Goal: Task Accomplishment & Management: Use online tool/utility

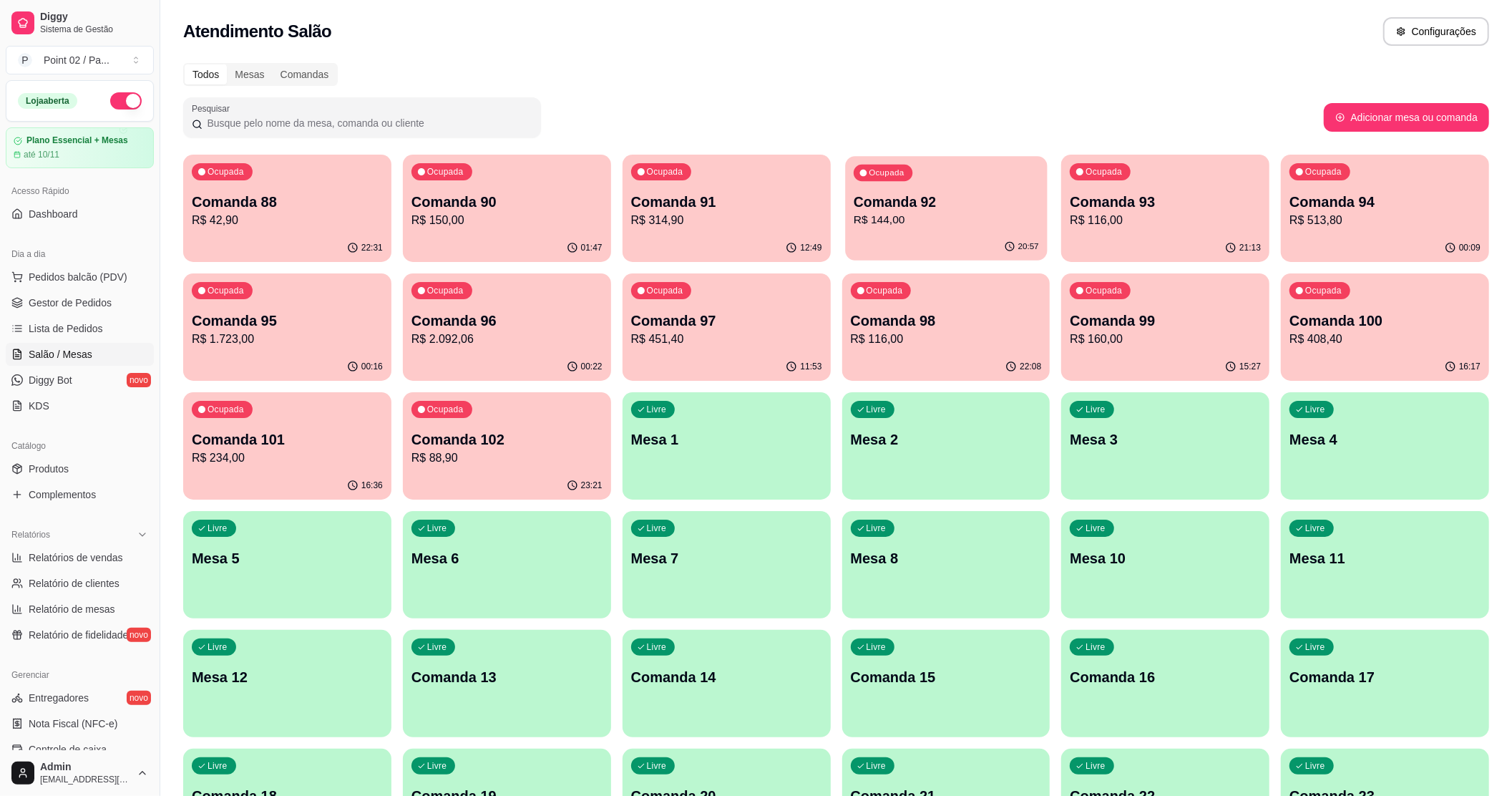
click at [902, 188] on div "Ocupada Comanda 92 R$ 144,00" at bounding box center [947, 195] width 202 height 77
click at [1151, 206] on p "Comanda 93" at bounding box center [1165, 202] width 185 height 20
click at [1132, 230] on div "Ocupada Comanda 93 R$ 116,00" at bounding box center [1166, 195] width 202 height 77
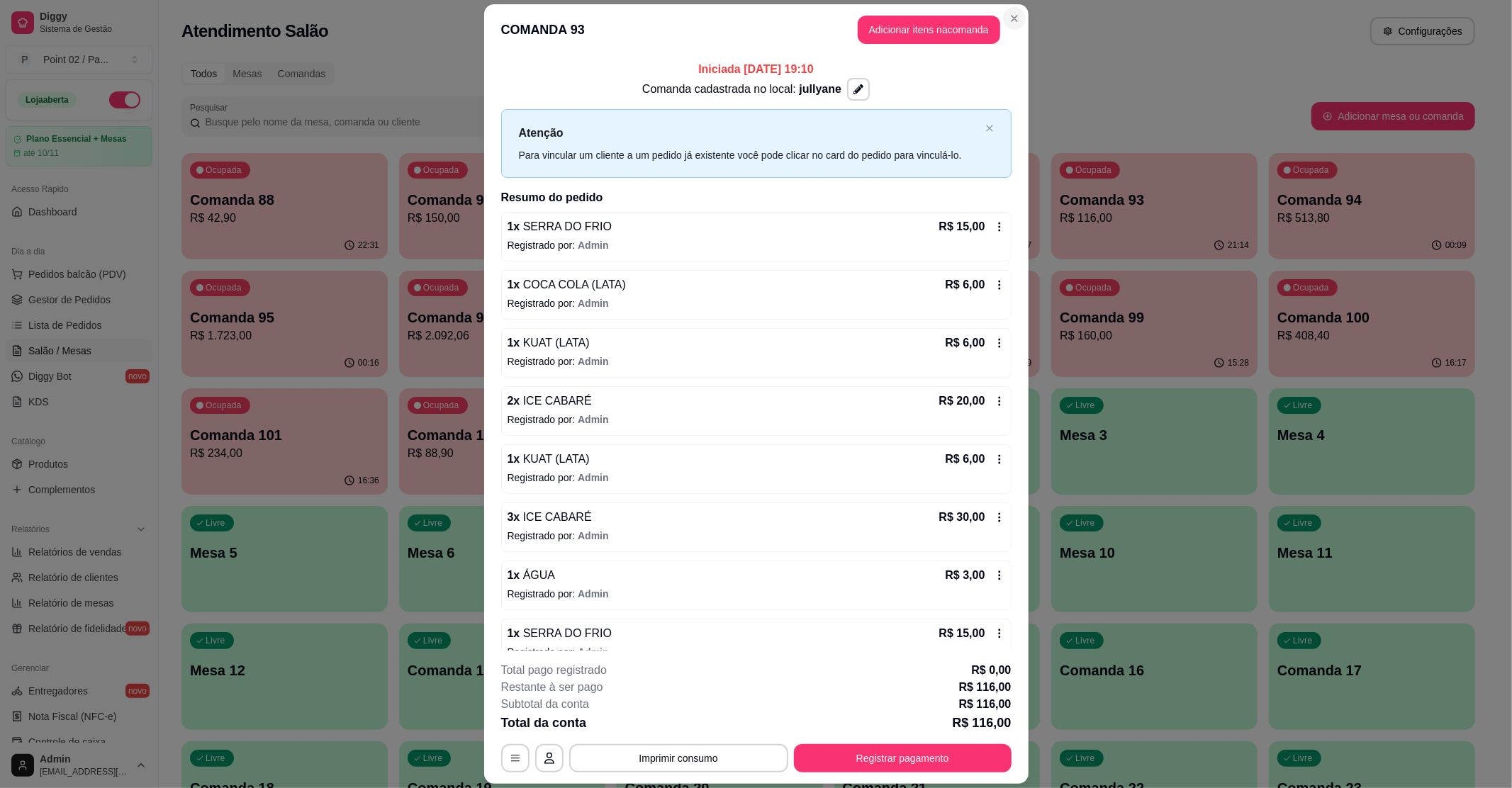
click at [1027, 12] on div "COMANDA 93 Adicionar itens na comanda Iniciada [DATE] 19:10 Comanda cadastrada …" at bounding box center [756, 394] width 1512 height 788
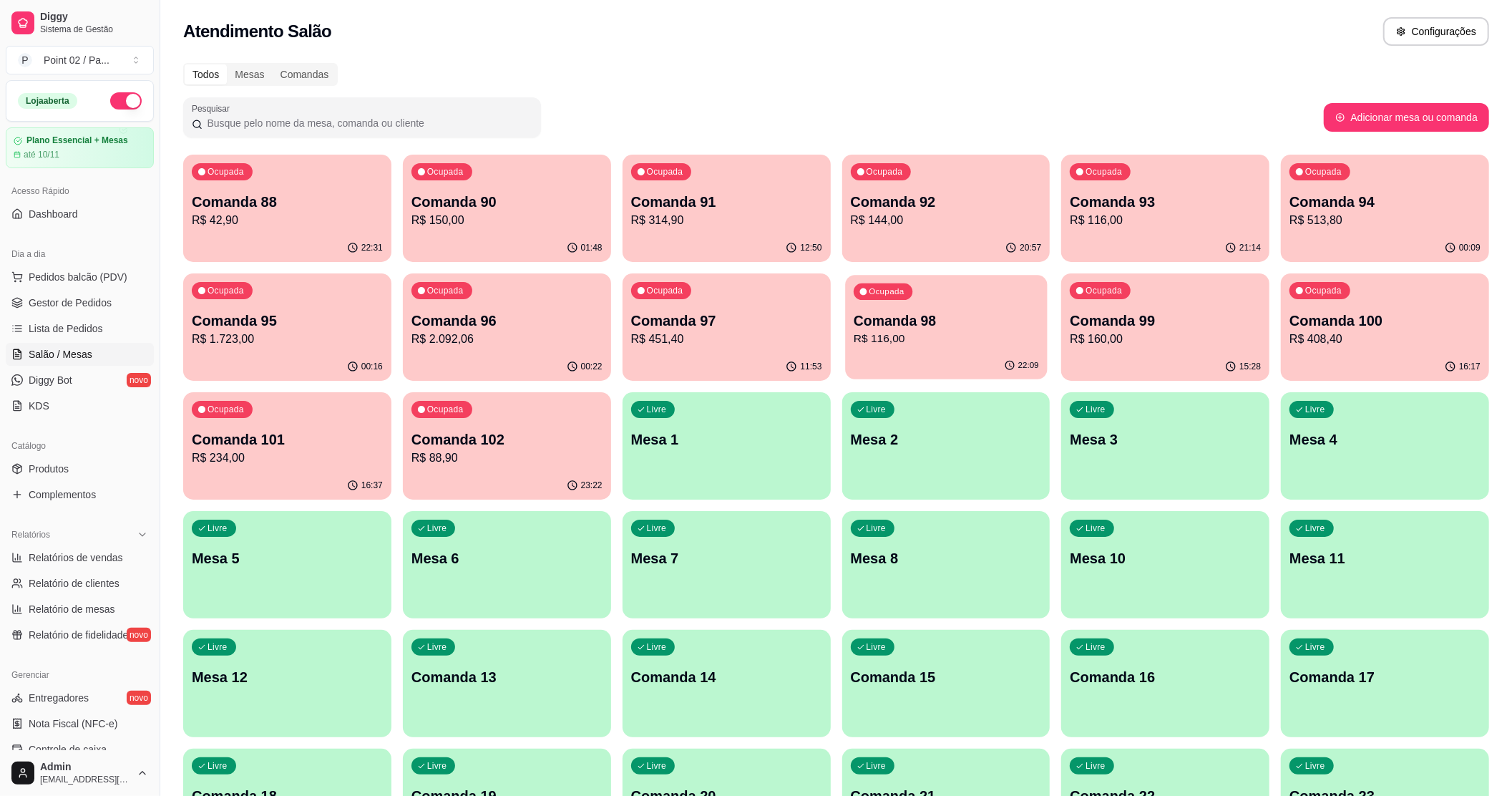
click at [971, 331] on p "R$ 116,00" at bounding box center [947, 338] width 185 height 16
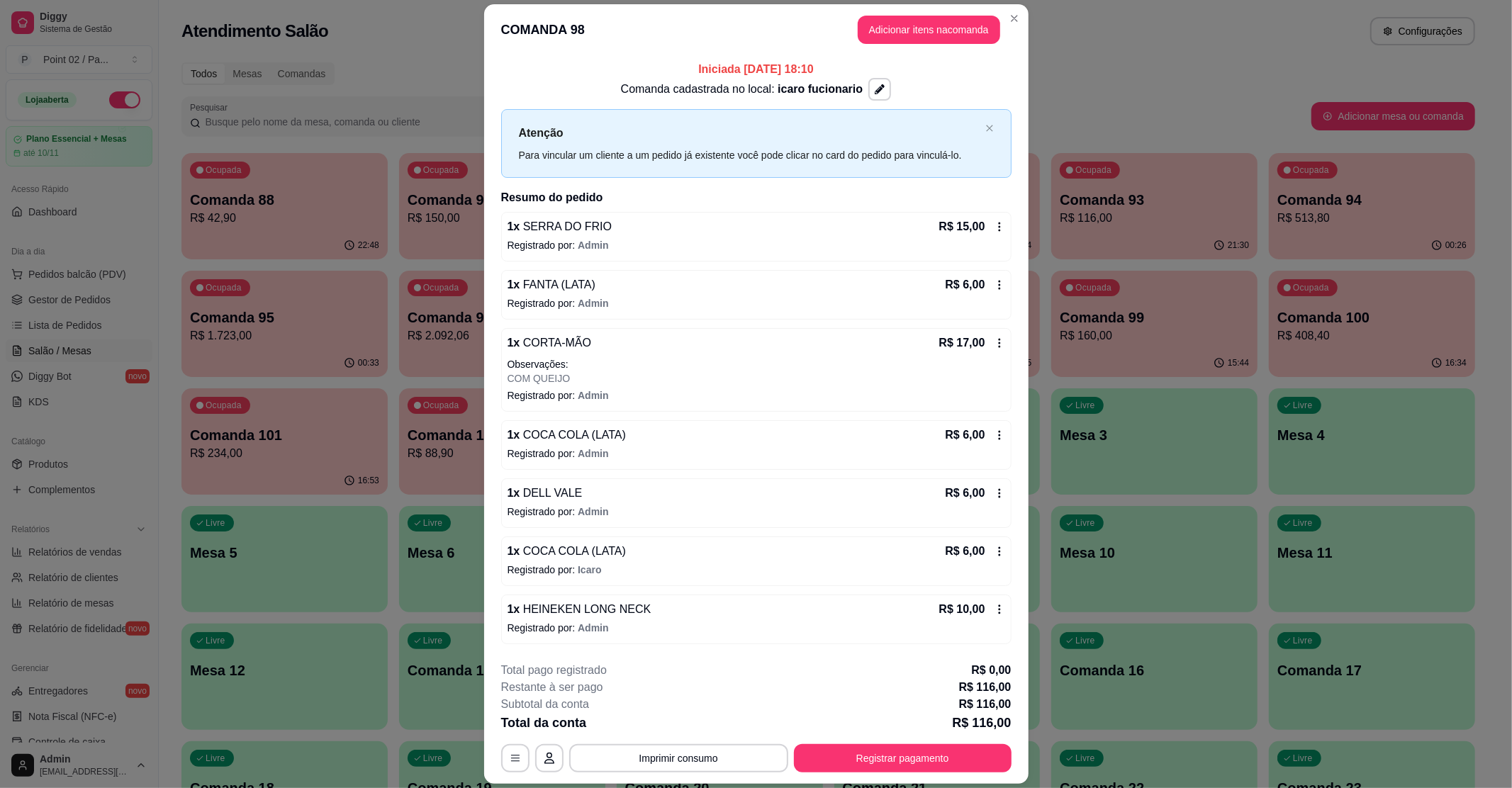
click at [1002, 19] on div "Atendimento Salão Configurações" at bounding box center [828, 31] width 1294 height 28
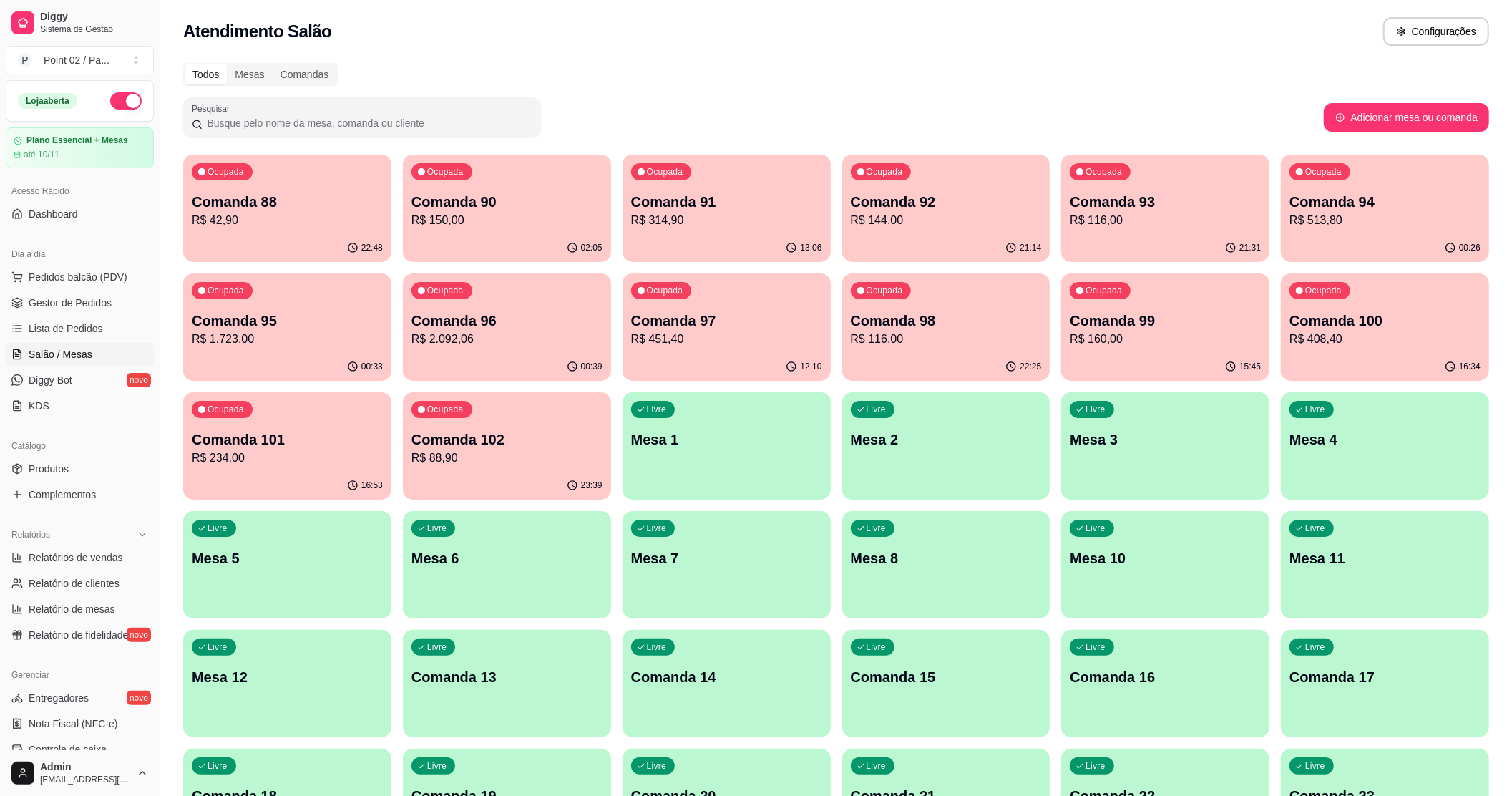
click at [939, 215] on p "R$ 144,00" at bounding box center [946, 220] width 191 height 17
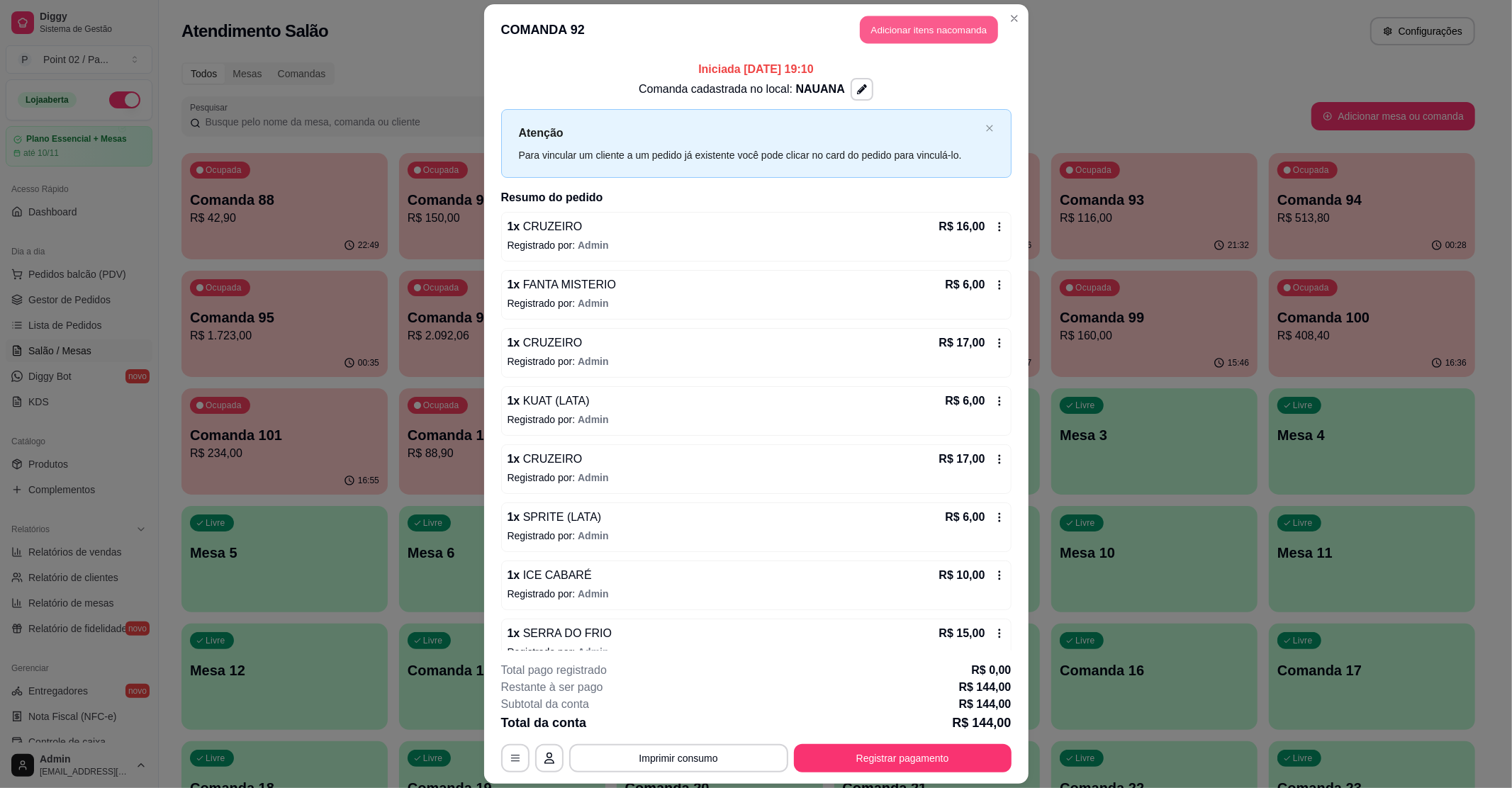
click at [968, 25] on button "Adicionar itens na comanda" at bounding box center [928, 29] width 138 height 28
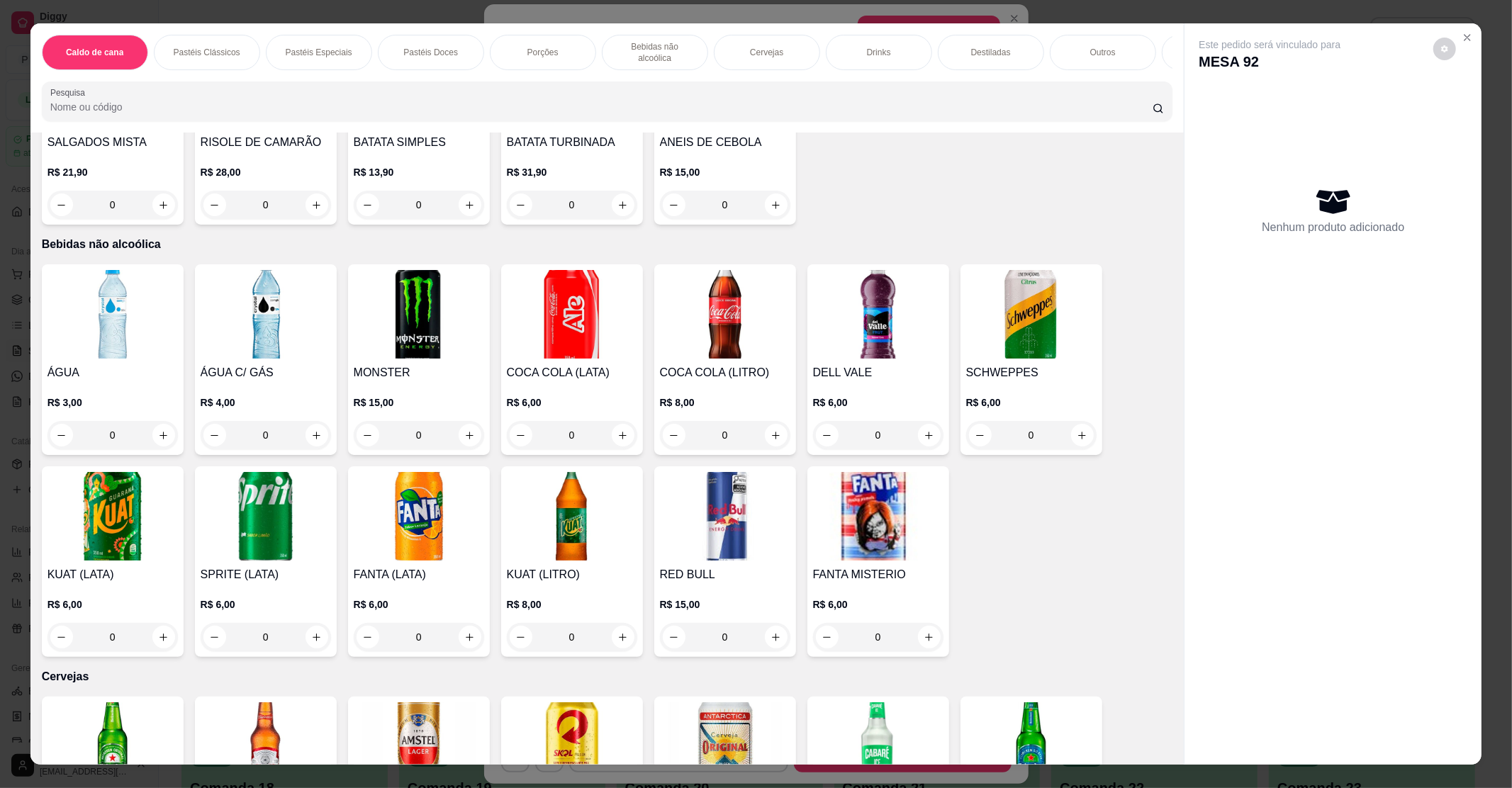
scroll to position [1512, 0]
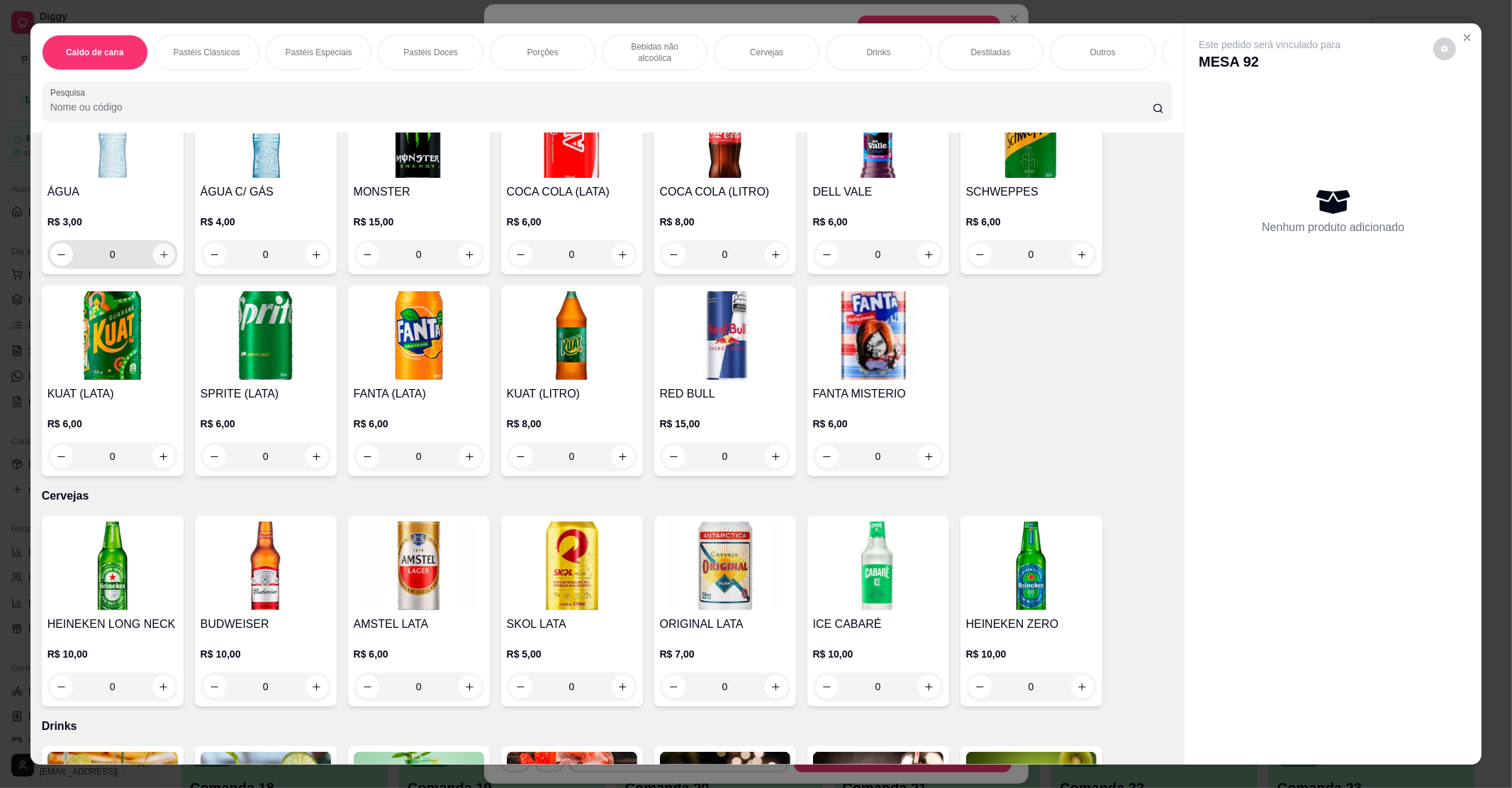
click at [160, 249] on icon "increase-product-quantity" at bounding box center [163, 254] width 11 height 11
type input "1"
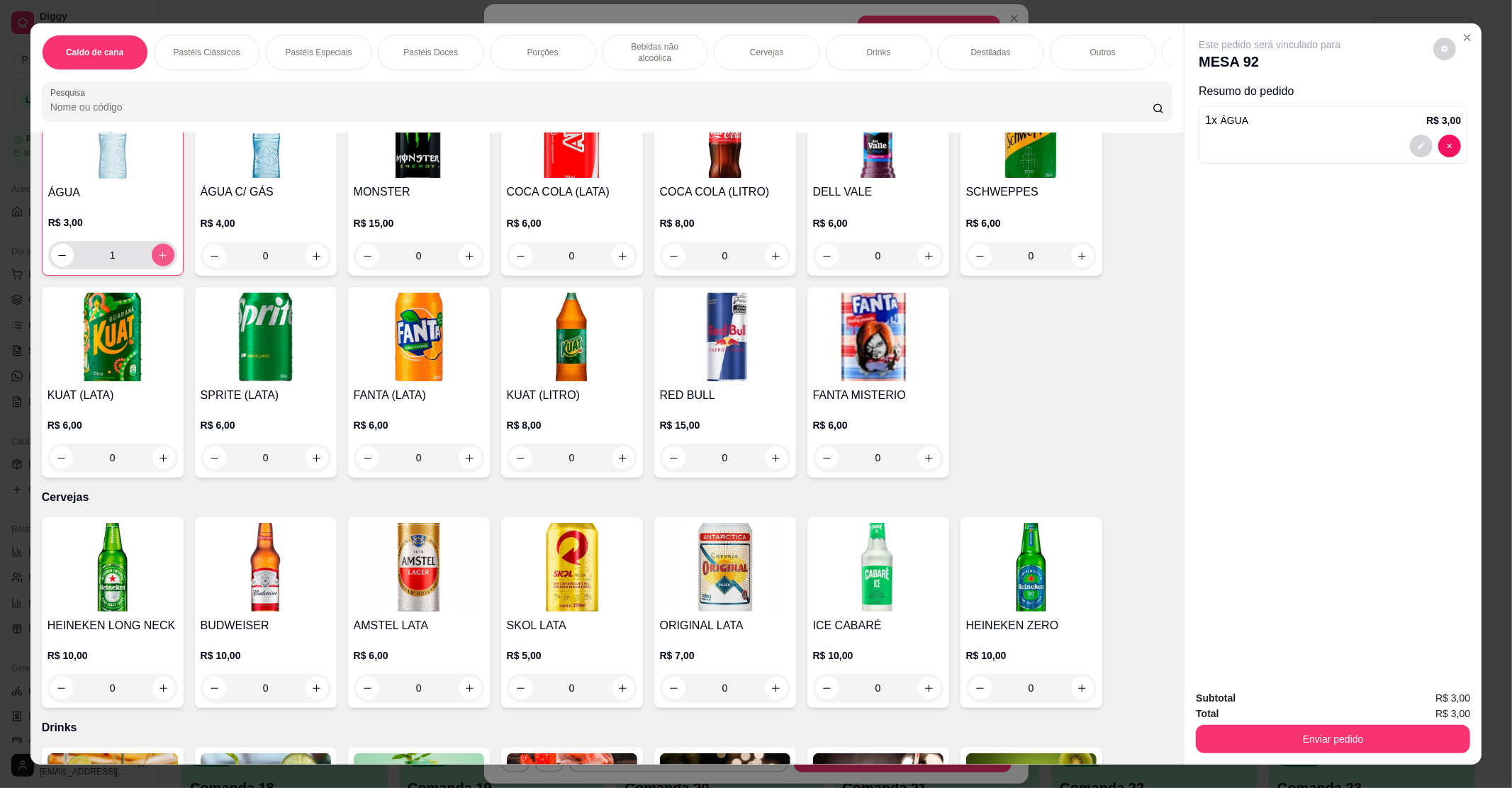
scroll to position [1512, 0]
click at [1350, 740] on button "Enviar pedido" at bounding box center [1332, 739] width 274 height 28
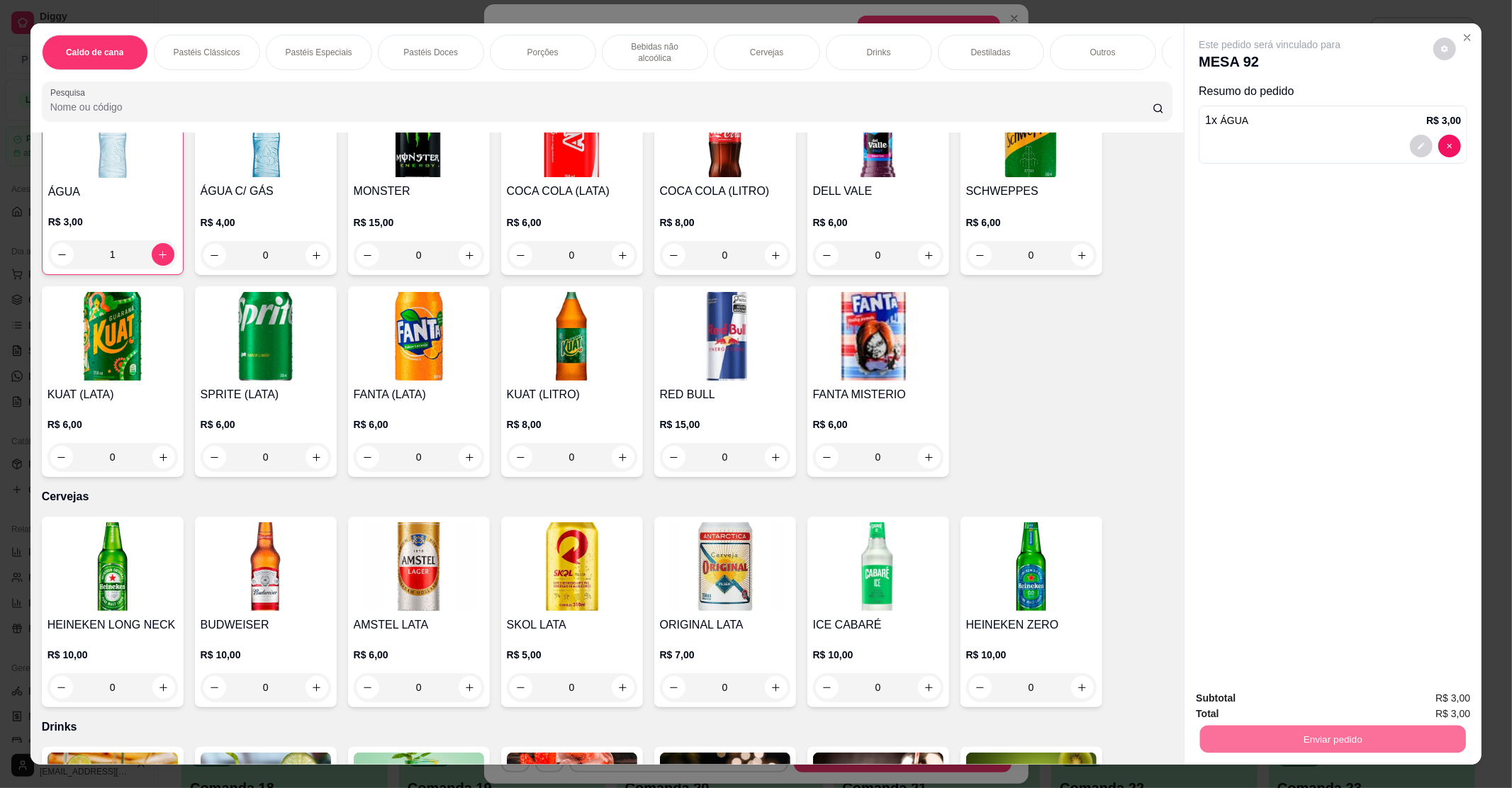
click at [1435, 704] on button "Enviar pedido" at bounding box center [1432, 705] width 80 height 27
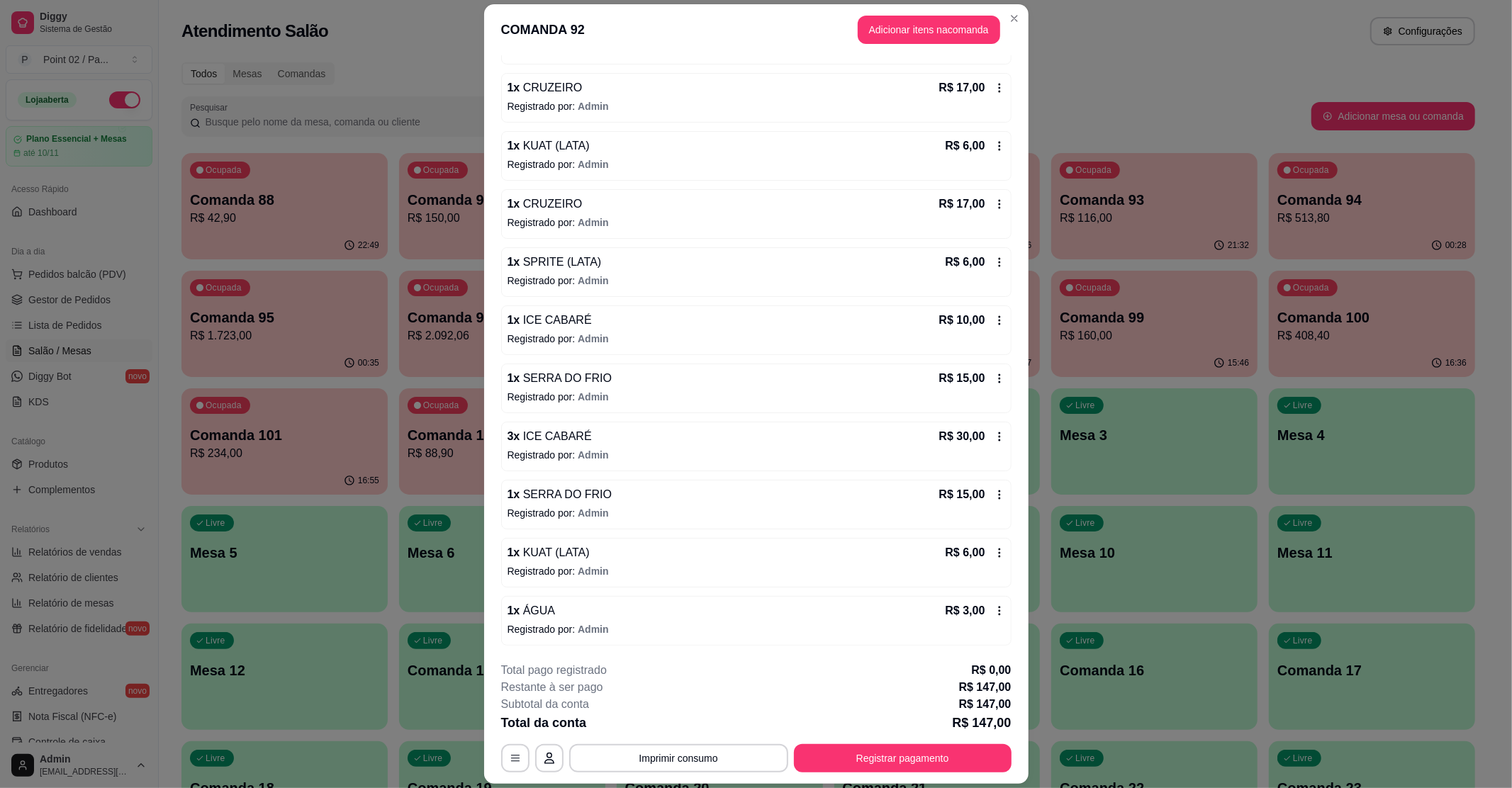
scroll to position [41, 0]
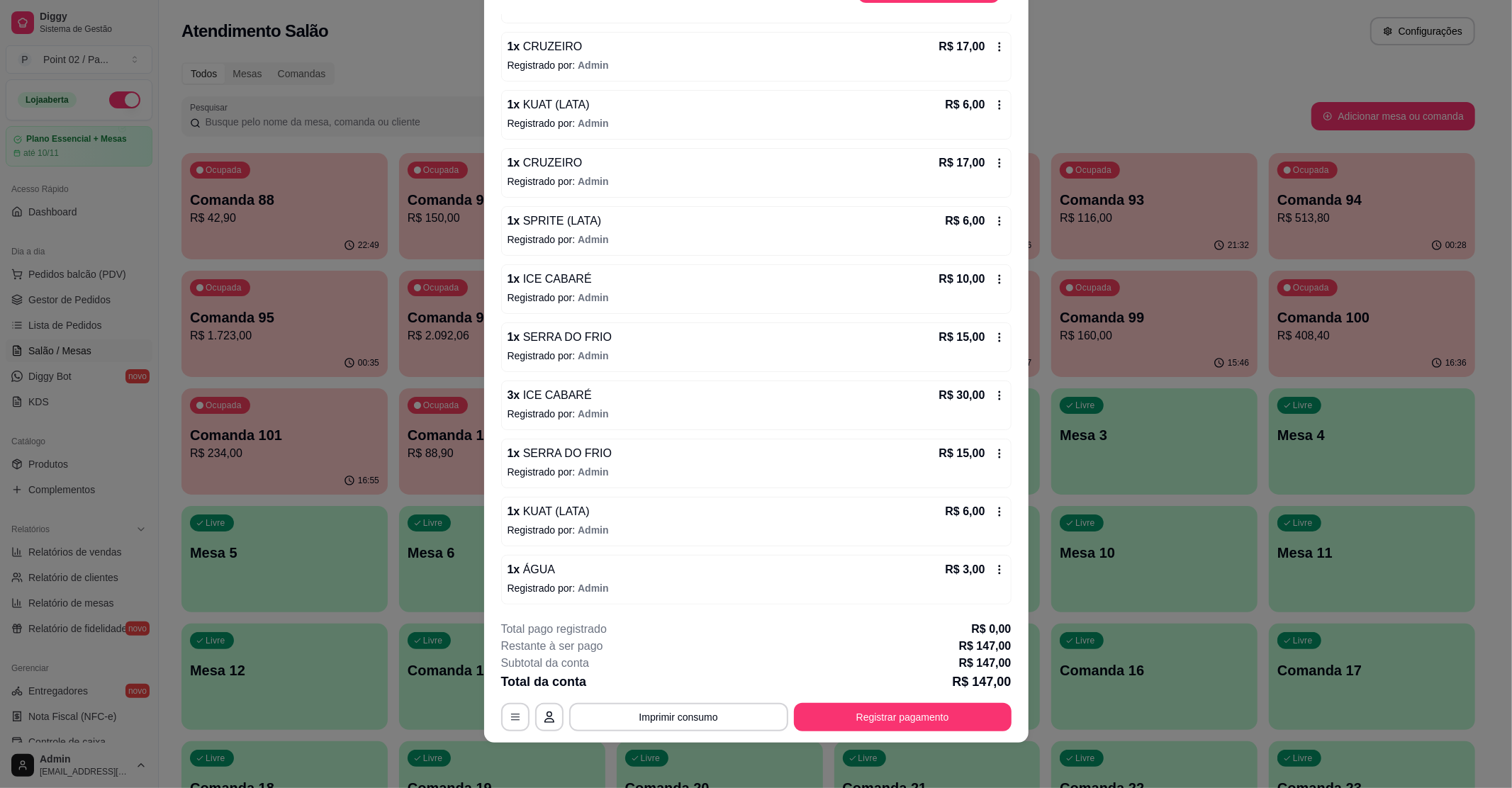
click at [994, 567] on icon at bounding box center [999, 569] width 11 height 11
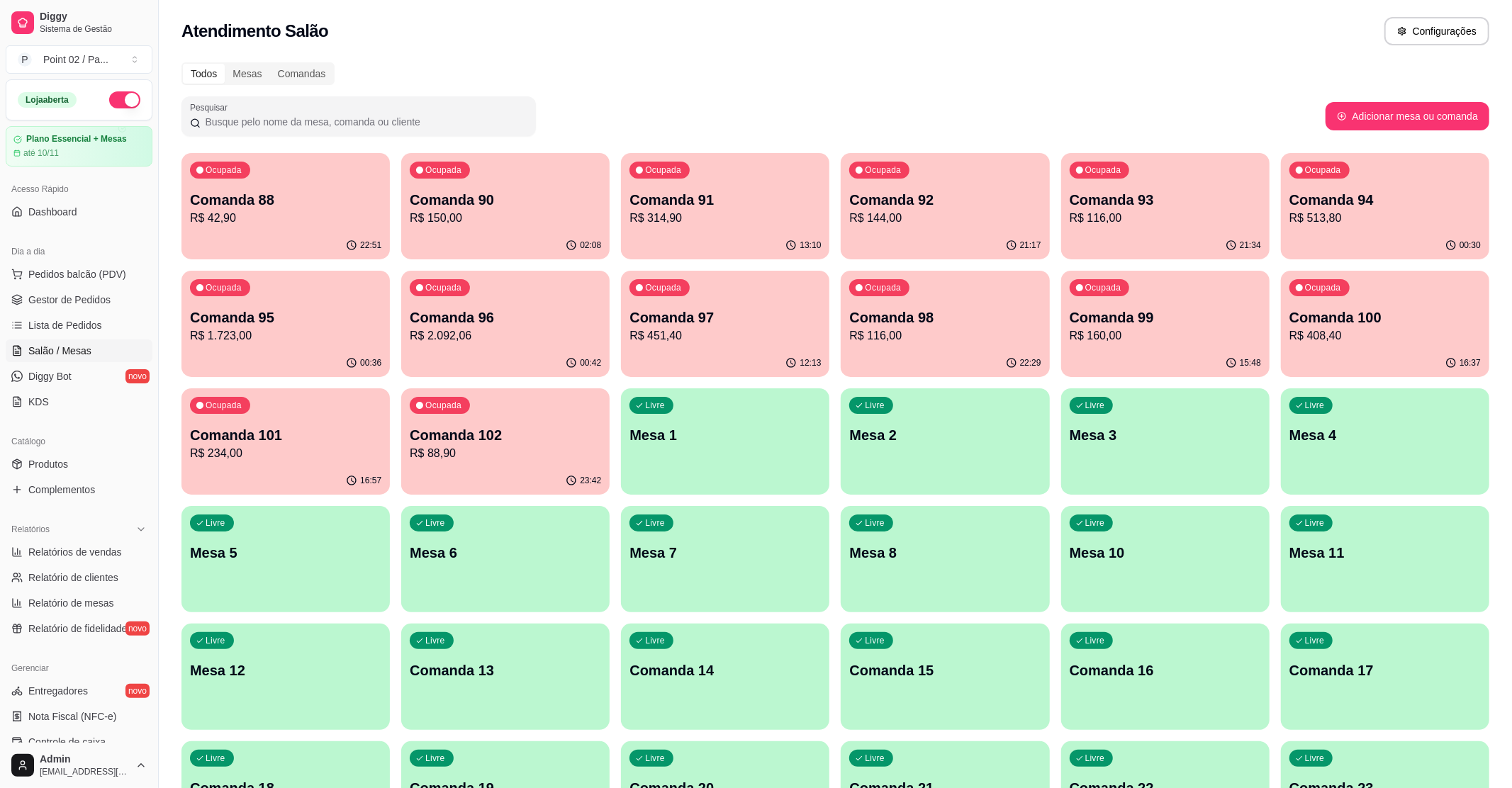
click at [1013, 14] on div "Atendimento Salão Configurações" at bounding box center [835, 26] width 1353 height 53
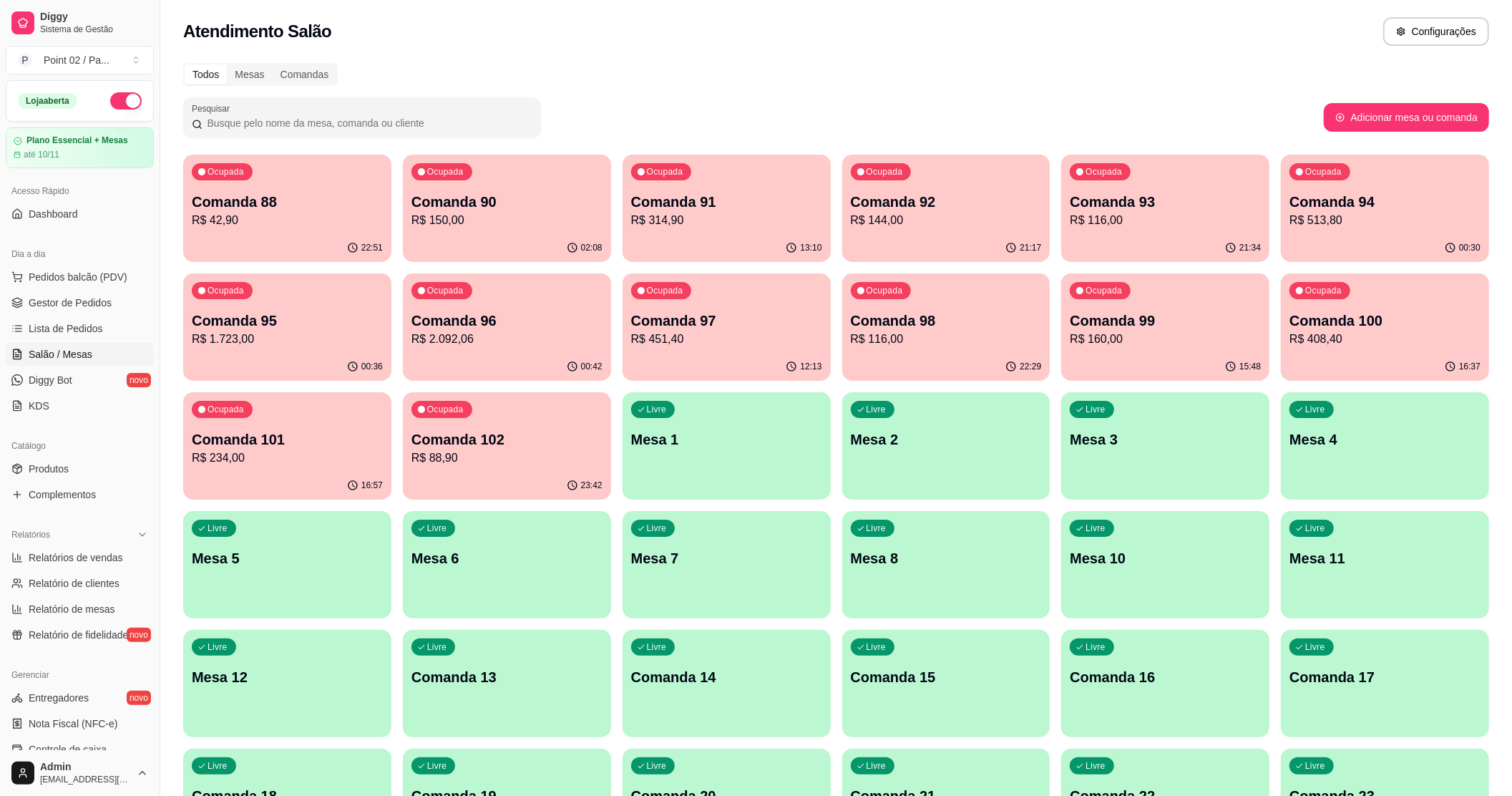
click at [951, 215] on p "R$ 144,00" at bounding box center [946, 220] width 191 height 17
click at [751, 318] on p "Comanda 97" at bounding box center [726, 320] width 185 height 20
click at [330, 215] on p "R$ 42,90" at bounding box center [287, 220] width 191 height 17
click at [529, 292] on div "Ocupada Comanda 96 R$ 2.092,06" at bounding box center [506, 313] width 208 height 80
click at [728, 294] on div "Ocupada Comanda 97 R$ 451,40" at bounding box center [726, 314] width 202 height 77
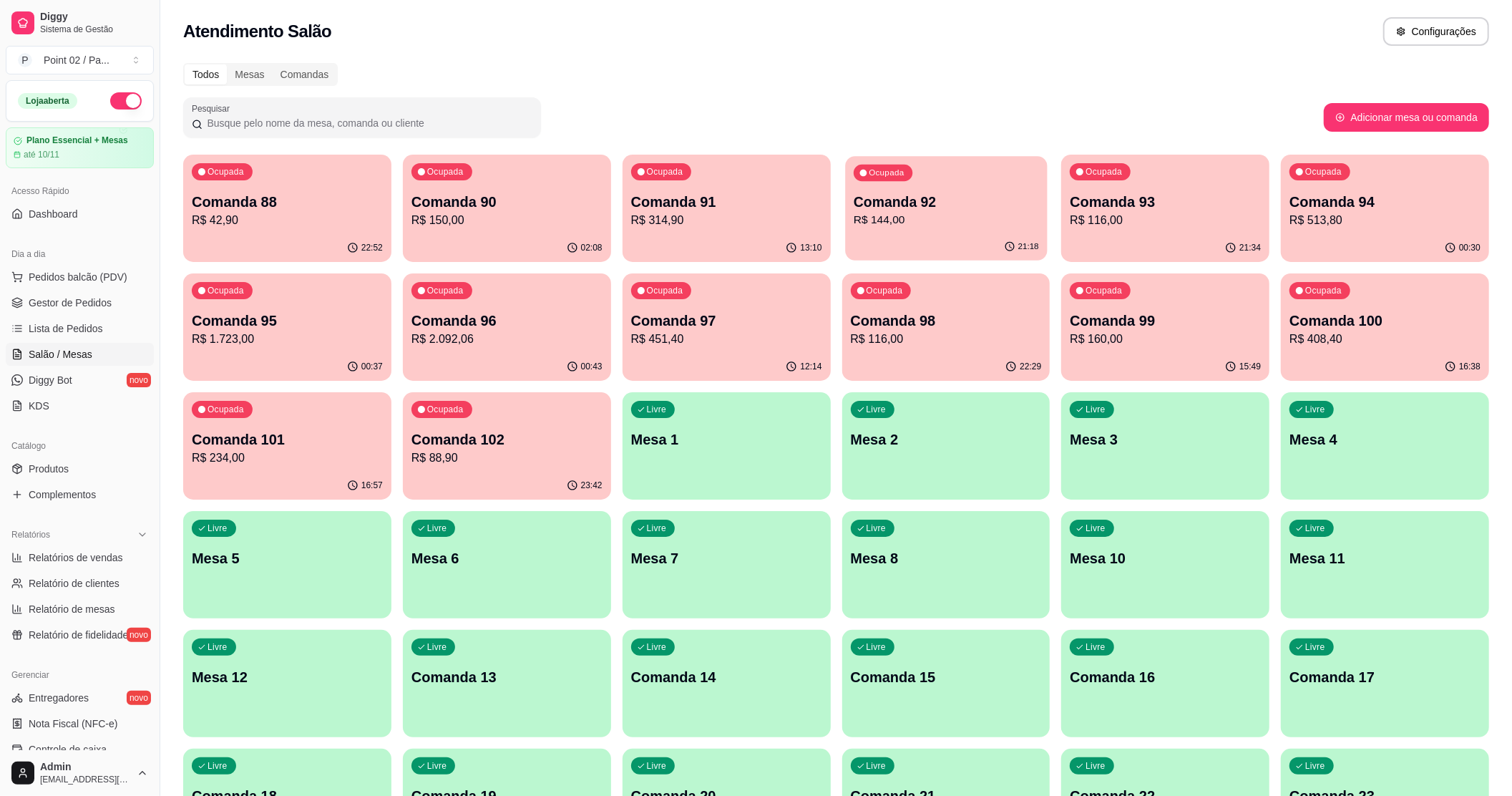
click at [899, 188] on div "Ocupada Comanda 92 R$ 144,00" at bounding box center [947, 195] width 202 height 77
click at [1117, 239] on div "21:35" at bounding box center [1165, 248] width 208 height 28
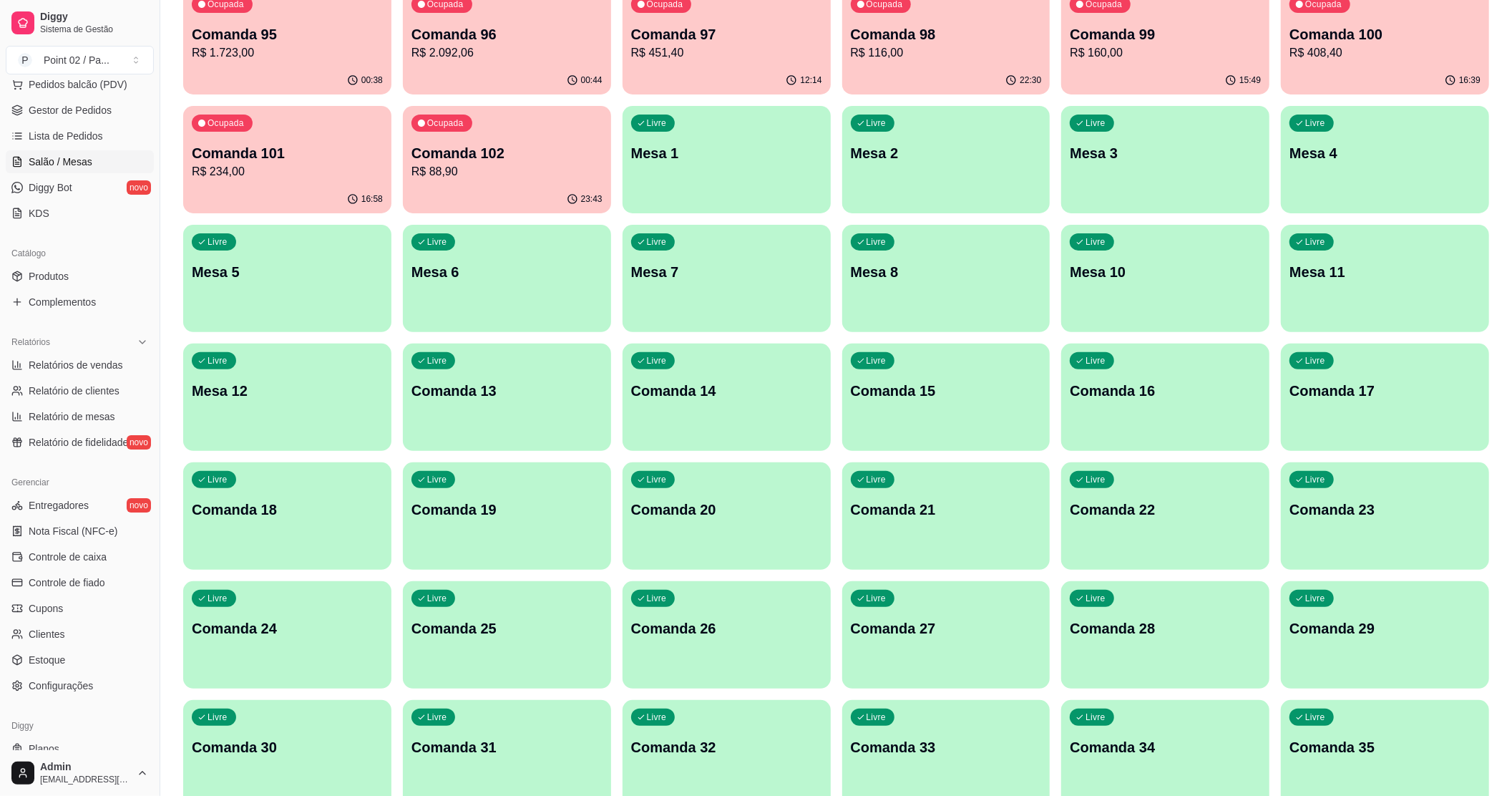
scroll to position [235, 0]
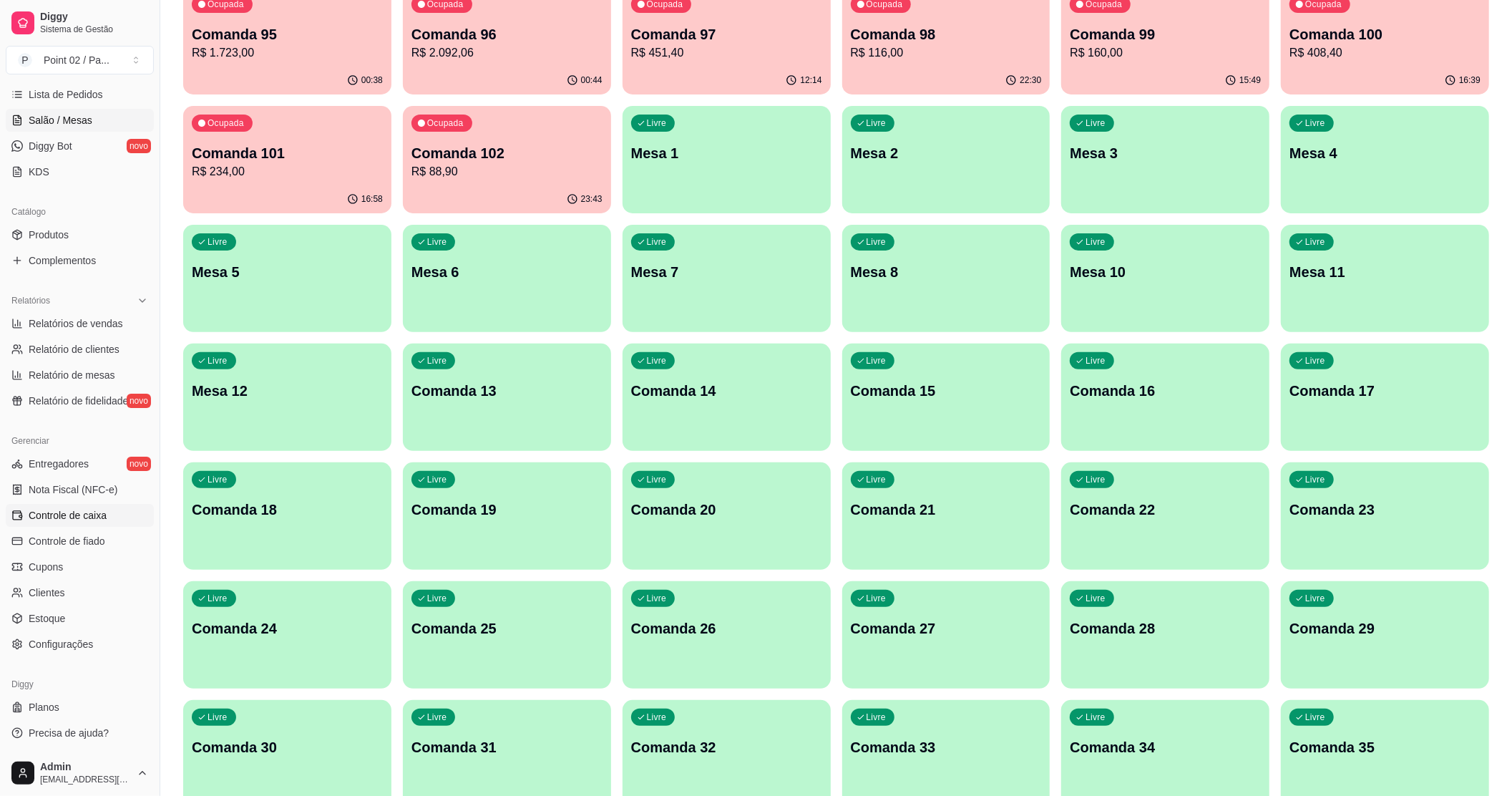
click at [99, 513] on span "Controle de caixa" at bounding box center [67, 515] width 78 height 15
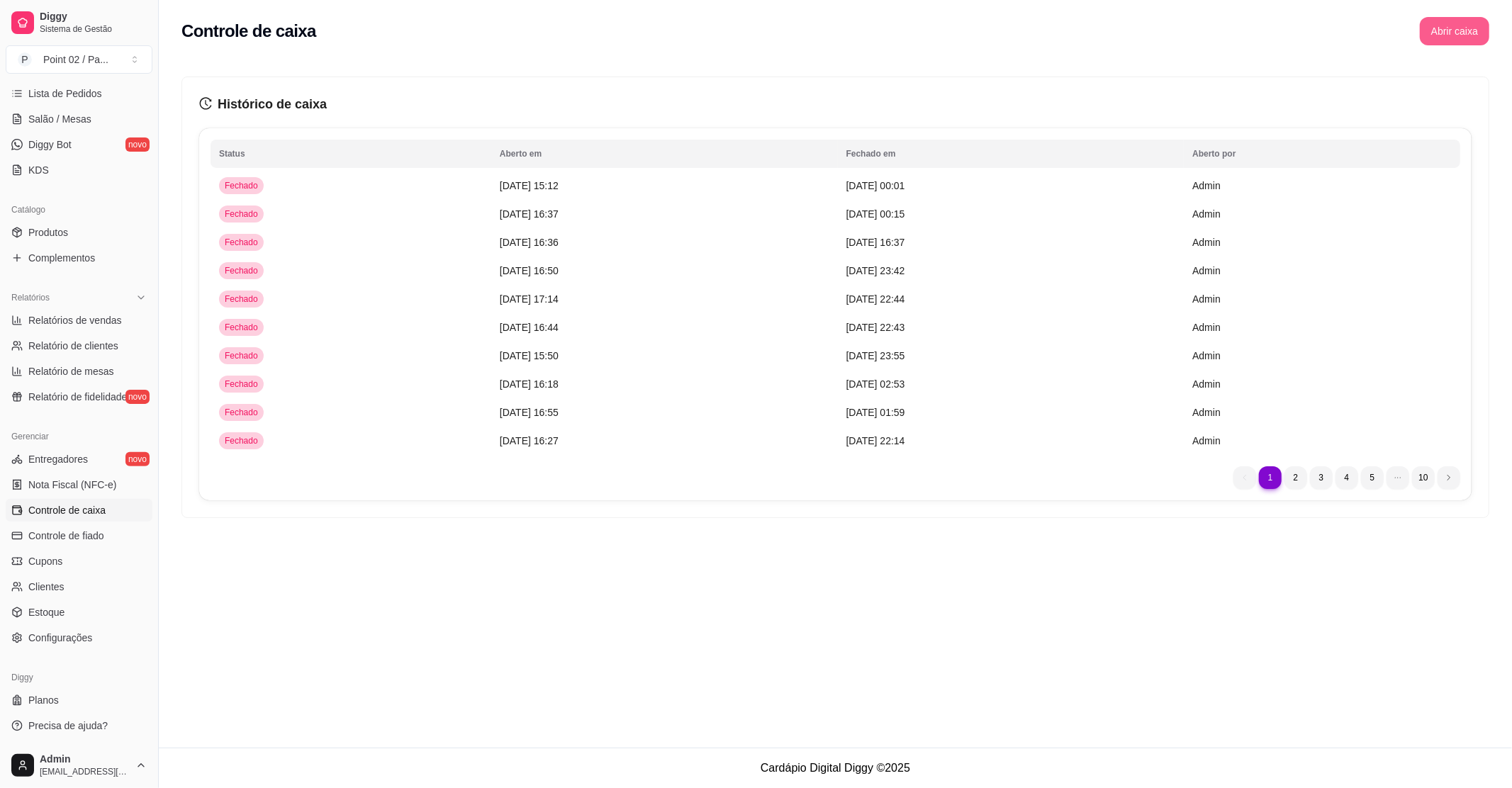
click at [1433, 24] on button "Abrir caixa" at bounding box center [1454, 31] width 70 height 28
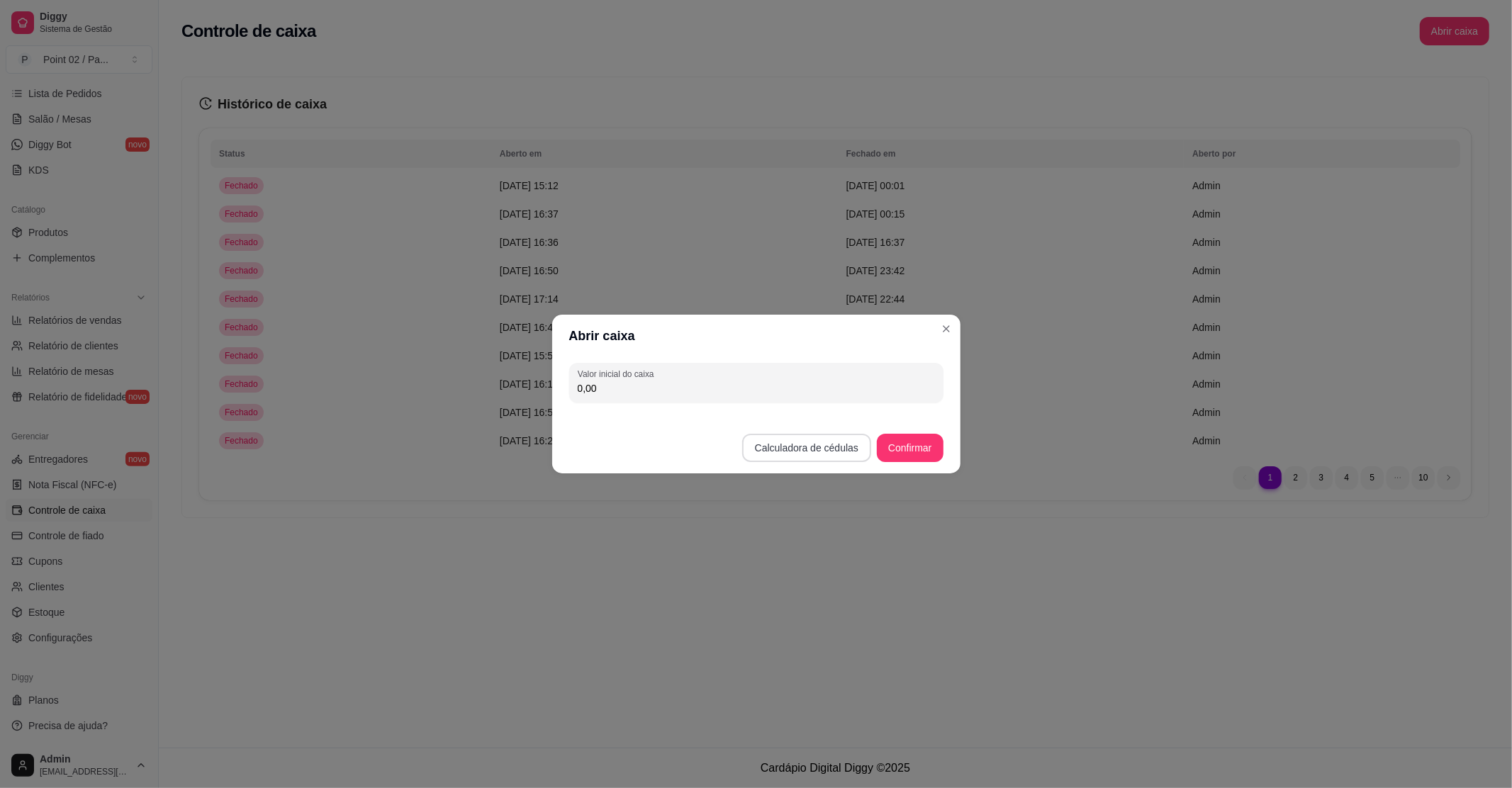
click at [840, 448] on button "Calculadora de cédulas" at bounding box center [807, 447] width 129 height 28
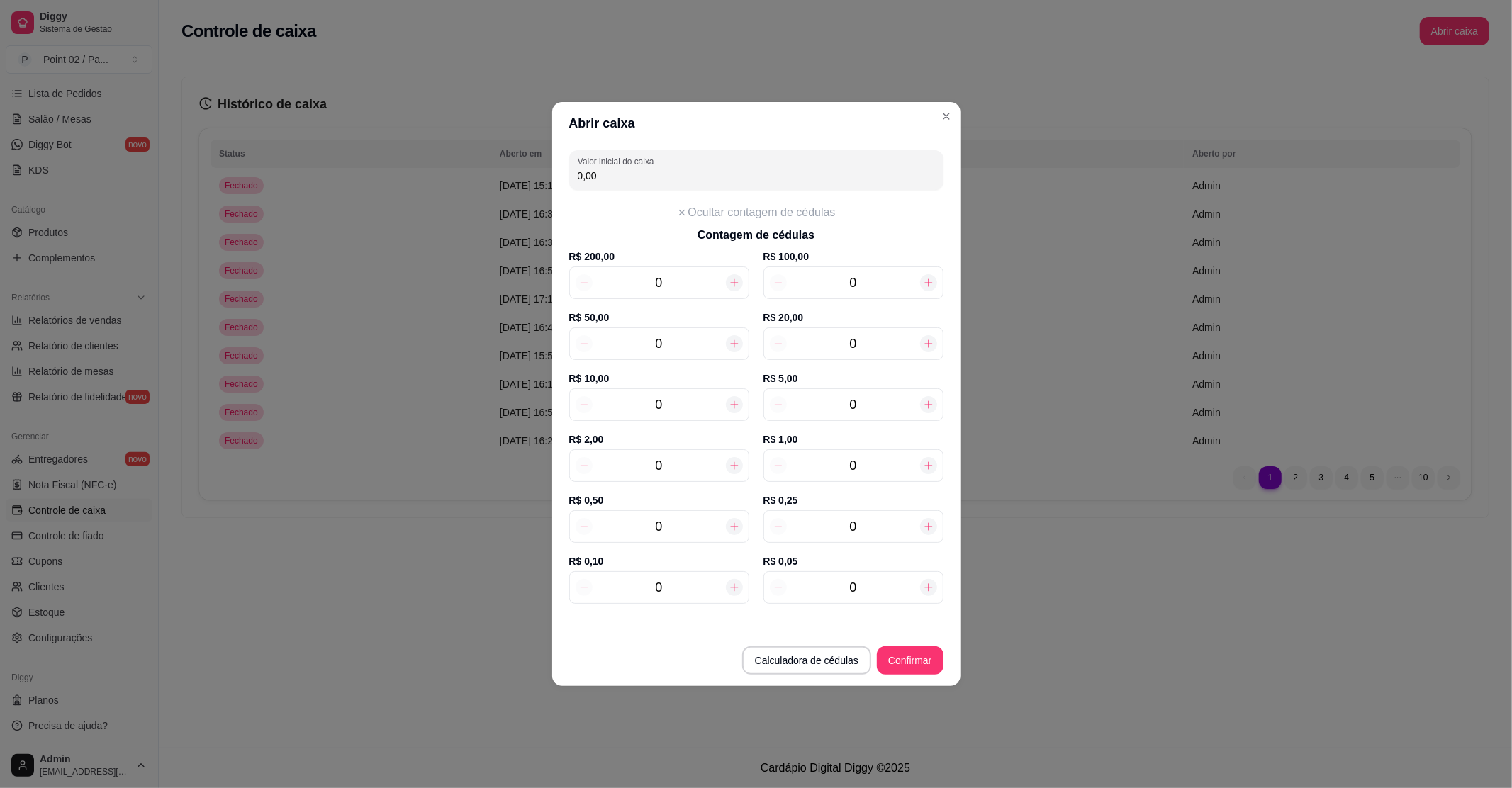
click at [930, 342] on icon at bounding box center [928, 343] width 11 height 11
type input "20,00"
type input "1"
click at [930, 342] on icon at bounding box center [928, 343] width 11 height 11
type input "40,00"
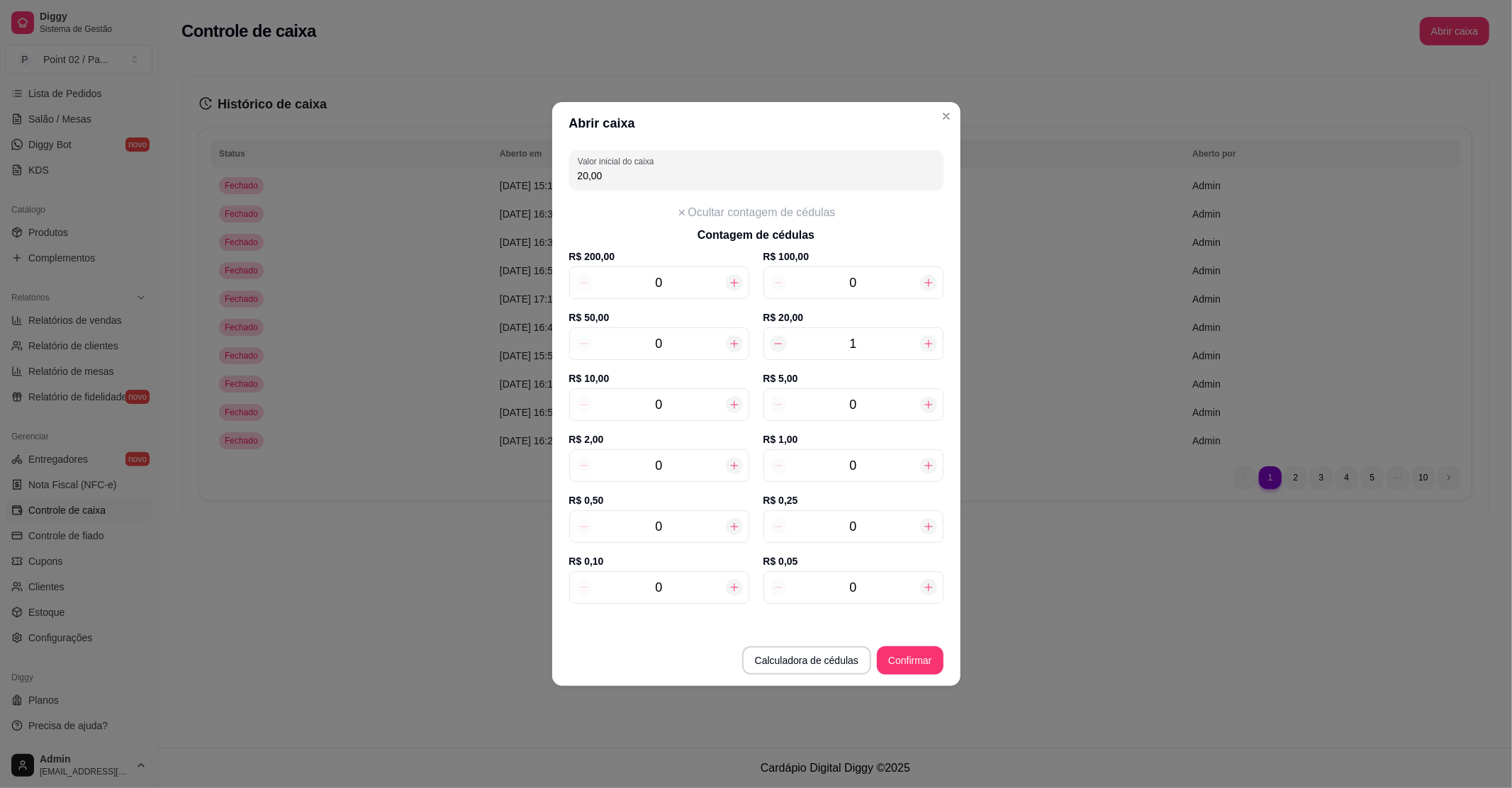
type input "2"
click at [930, 342] on icon at bounding box center [928, 343] width 11 height 11
type input "60,00"
type input "3"
click at [930, 342] on icon at bounding box center [928, 343] width 11 height 11
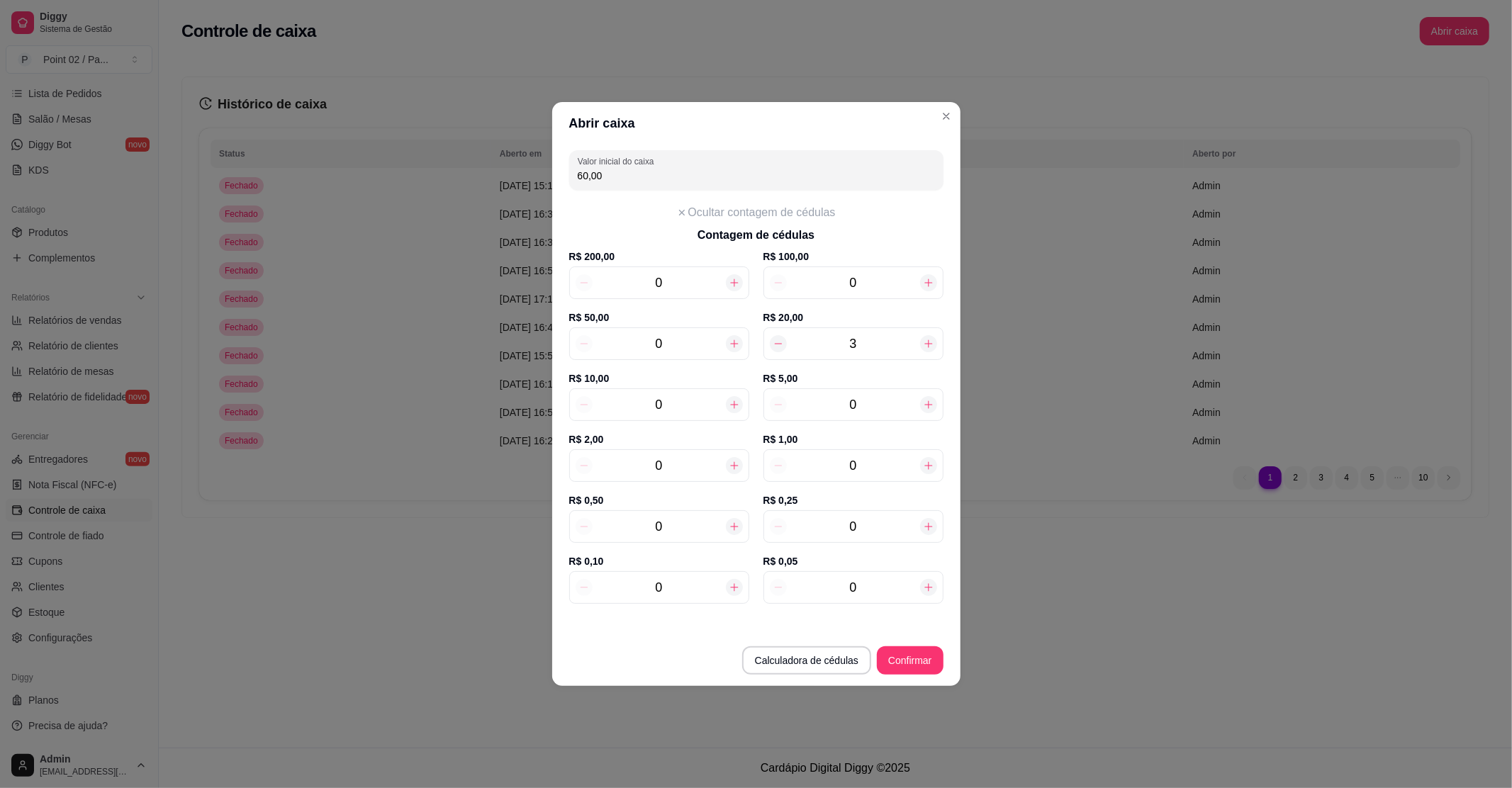
type input "80,00"
type input "4"
click at [930, 342] on icon at bounding box center [928, 343] width 11 height 11
type input "100,00"
type input "5"
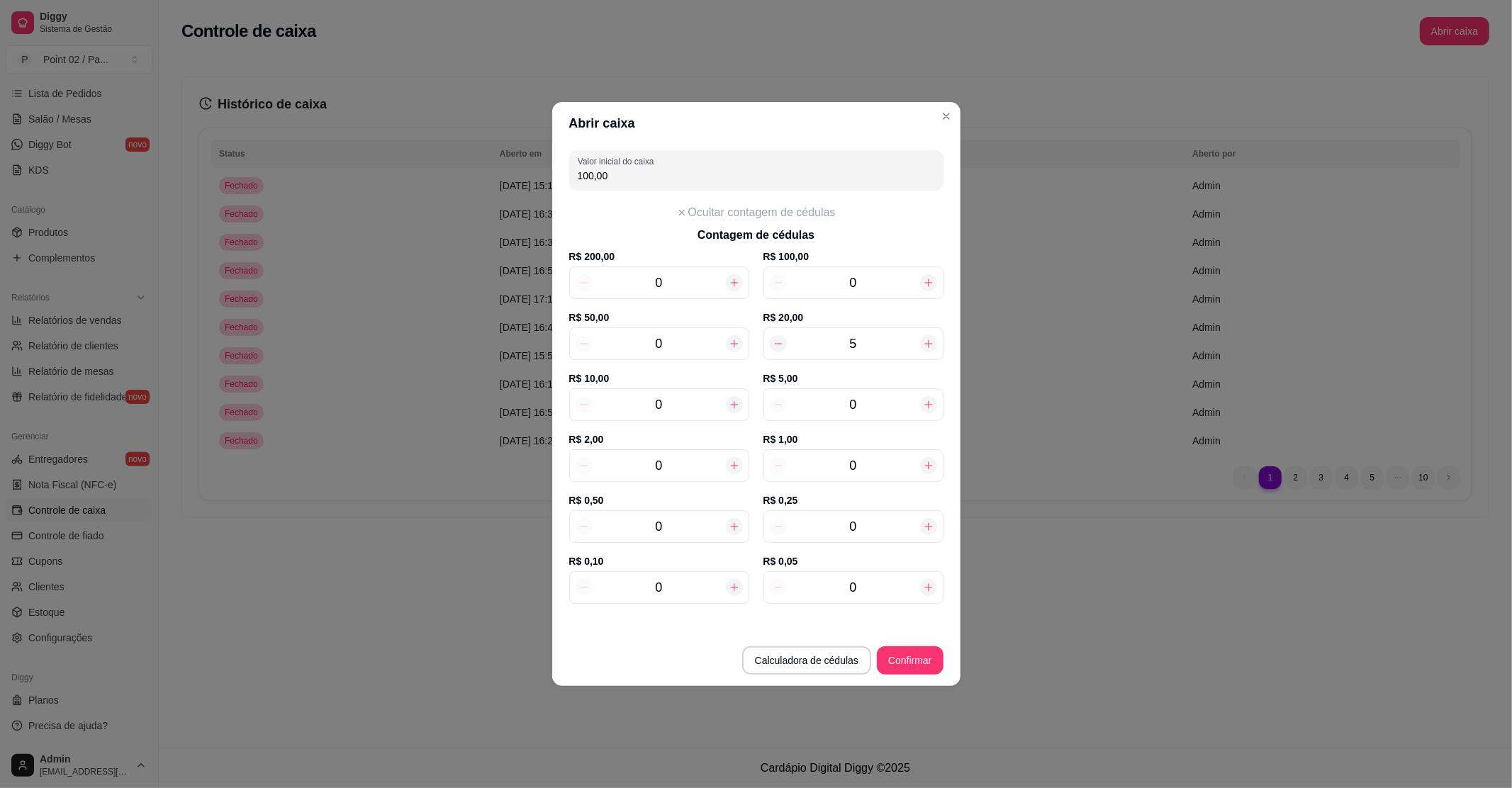
click at [930, 342] on icon at bounding box center [928, 343] width 11 height 11
type input "120,00"
type input "6"
click at [930, 342] on icon at bounding box center [928, 343] width 11 height 11
type input "140,00"
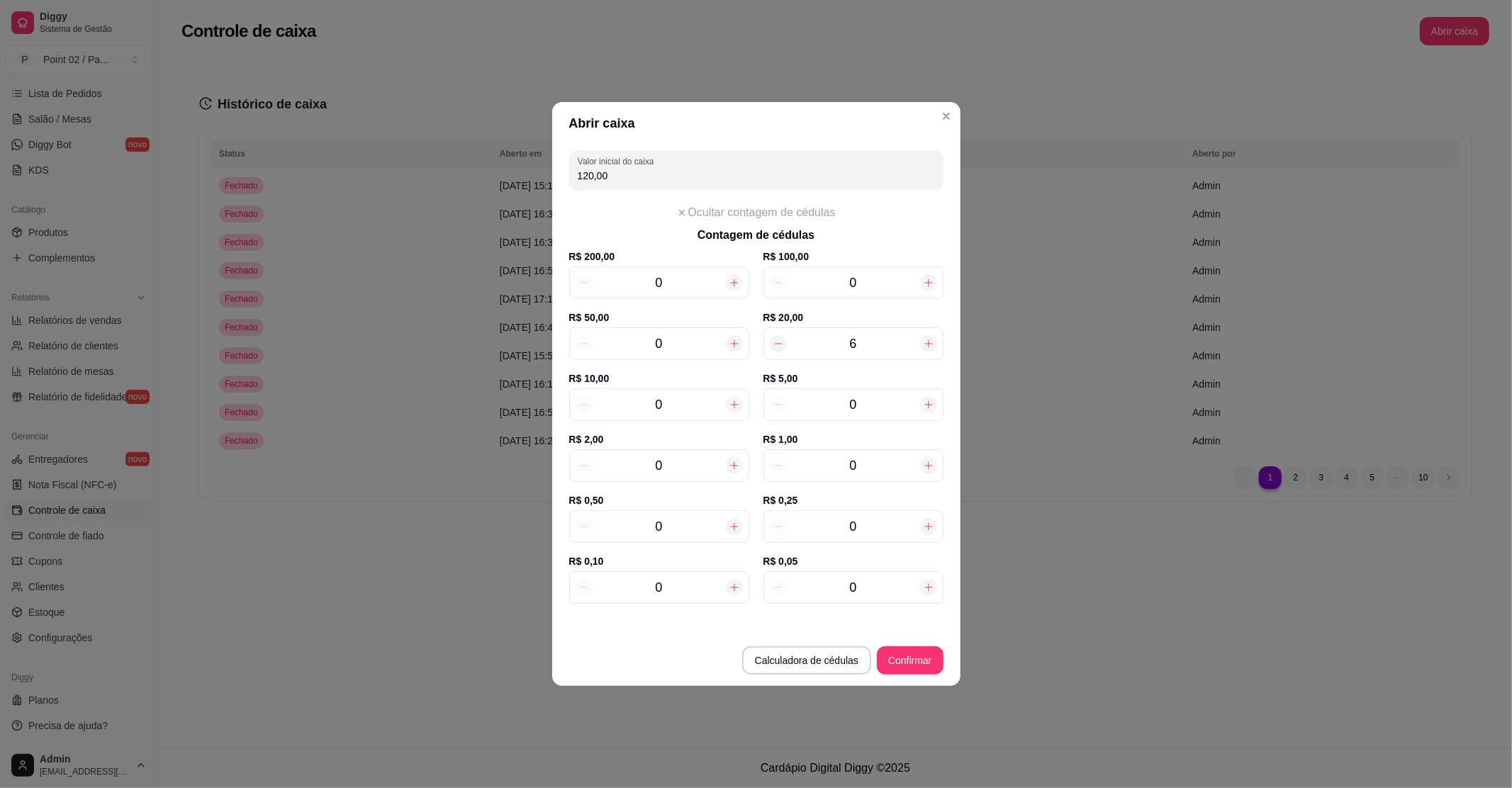
type input "7"
click at [930, 342] on icon at bounding box center [928, 343] width 11 height 11
type input "160,00"
type input "8"
click at [734, 400] on icon at bounding box center [734, 404] width 11 height 11
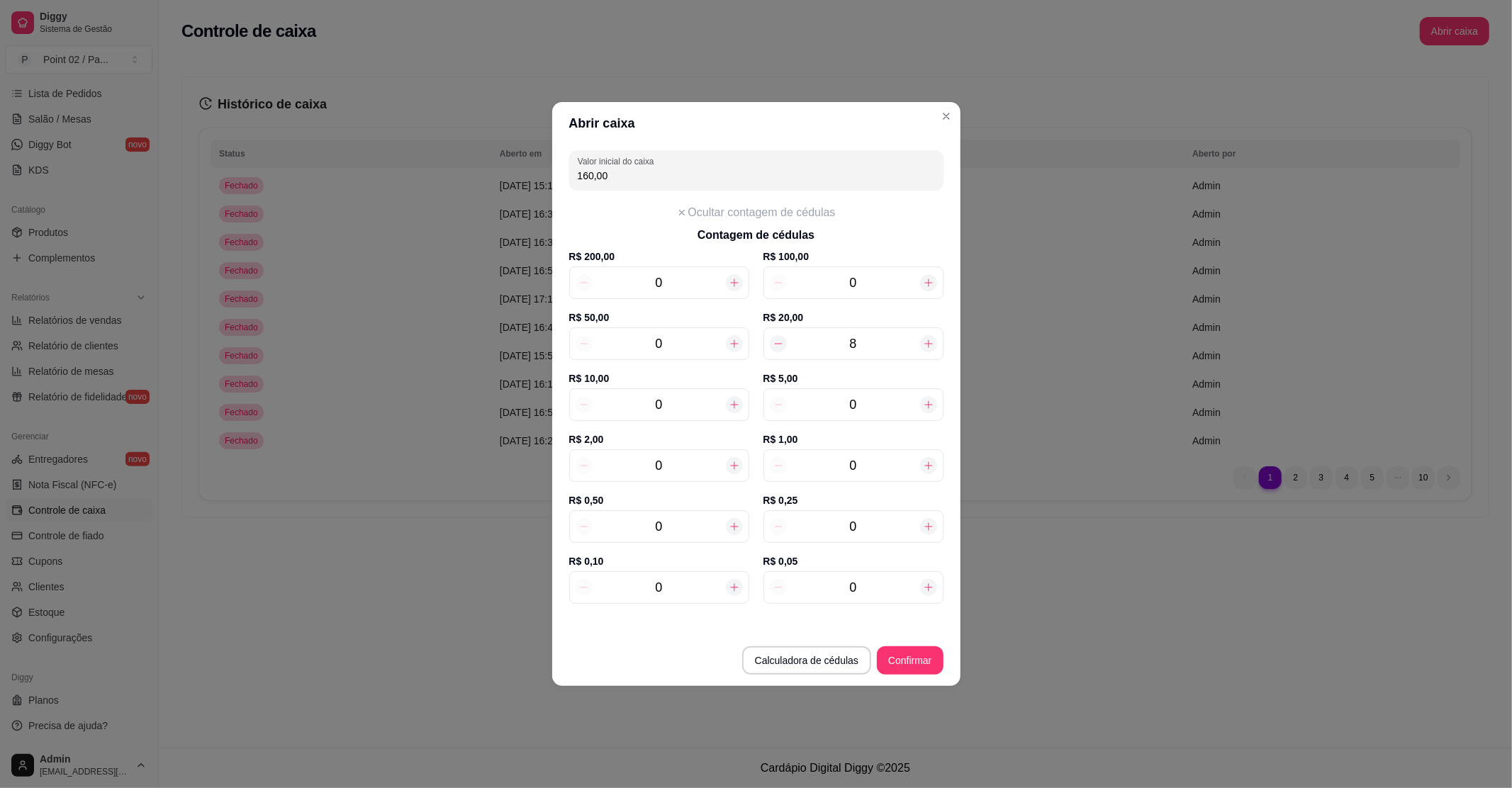
type input "170,00"
type input "1"
click at [734, 400] on icon at bounding box center [734, 404] width 11 height 11
type input "180,00"
type input "2"
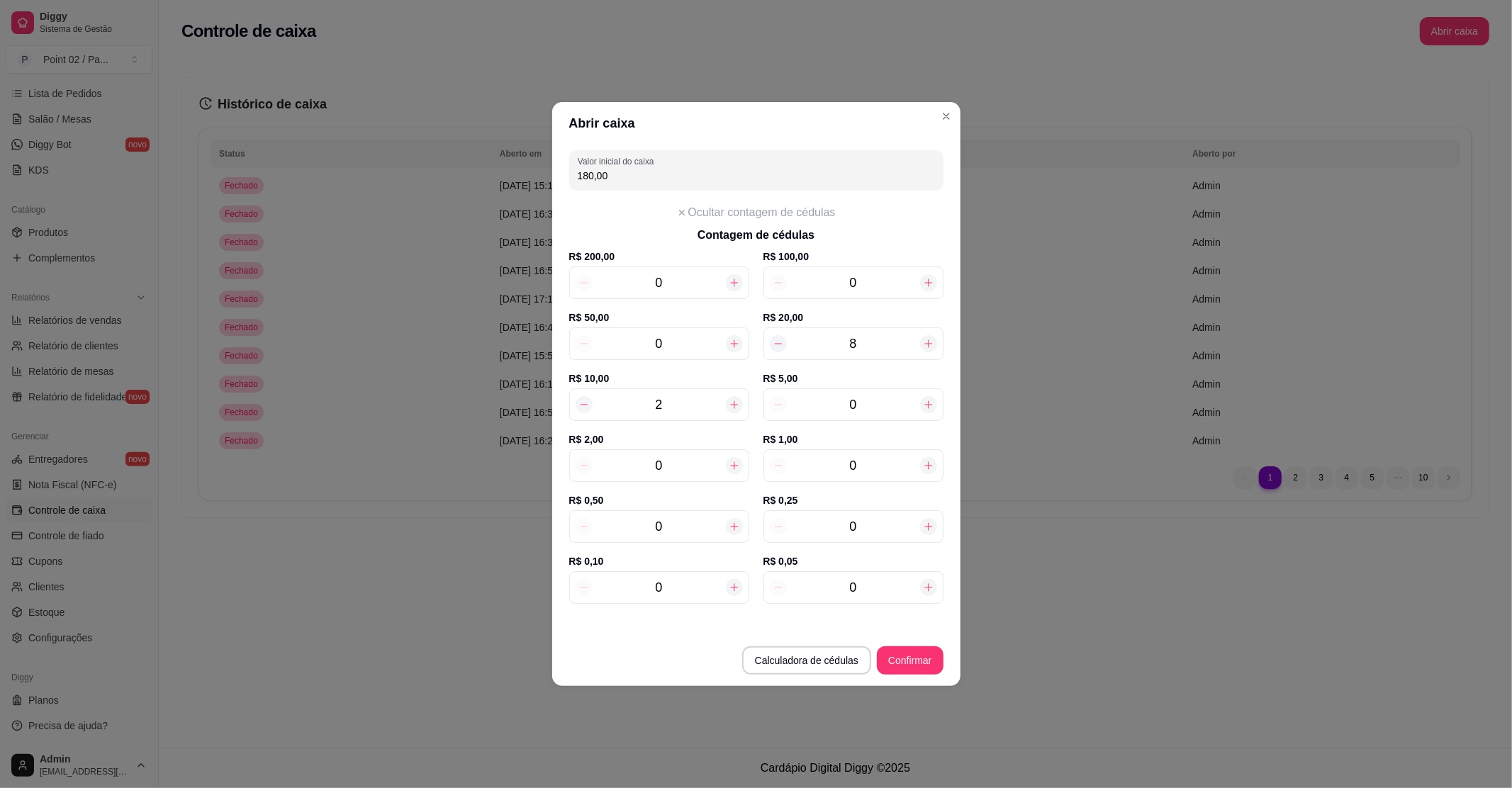
click at [734, 400] on icon at bounding box center [734, 404] width 11 height 11
type input "190,00"
type input "3"
click at [734, 400] on icon at bounding box center [734, 404] width 11 height 11
type input "200,00"
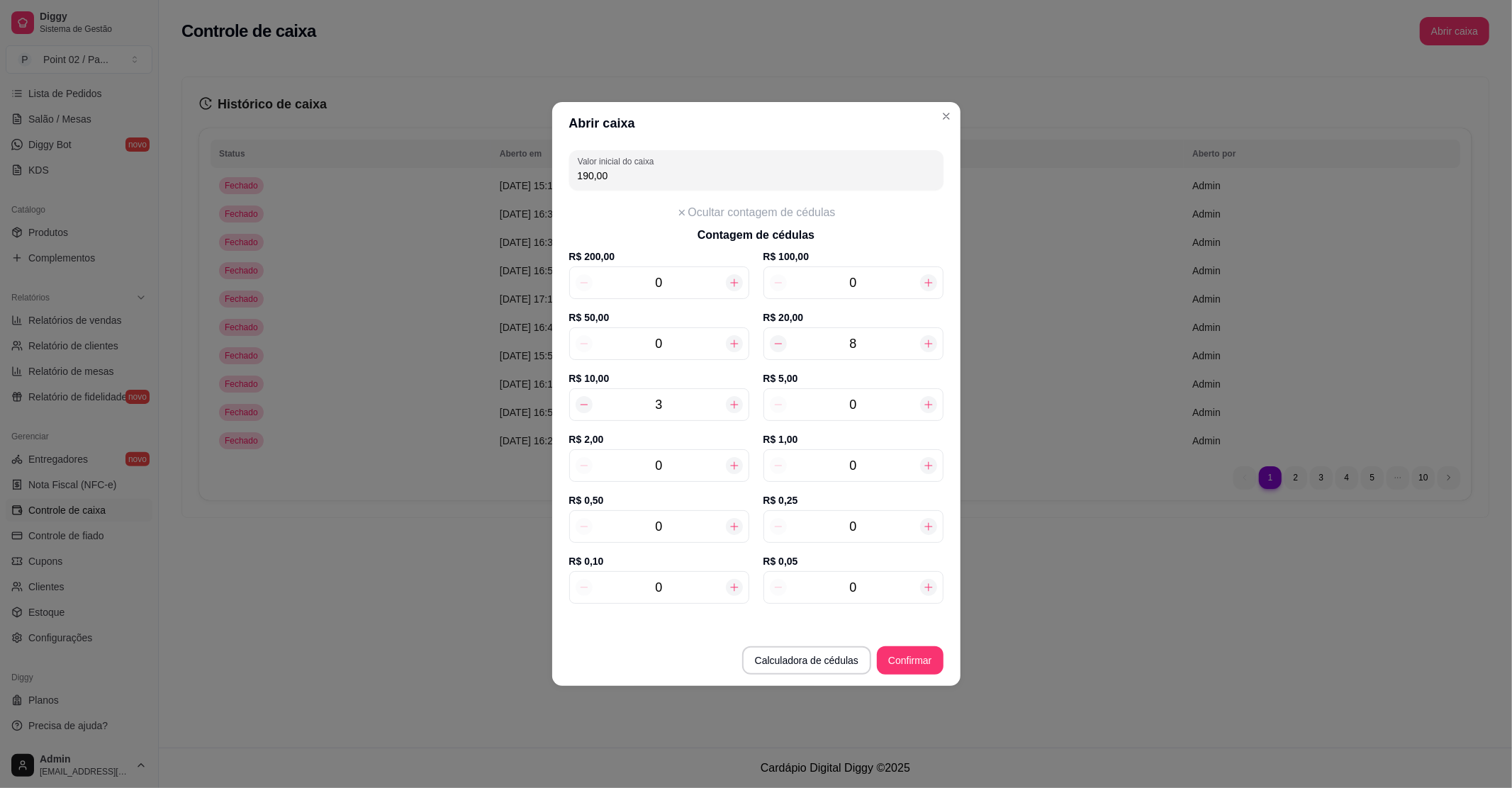
type input "4"
click at [734, 400] on icon at bounding box center [734, 404] width 11 height 11
type input "210,00"
type input "5"
click at [734, 400] on icon at bounding box center [734, 404] width 11 height 11
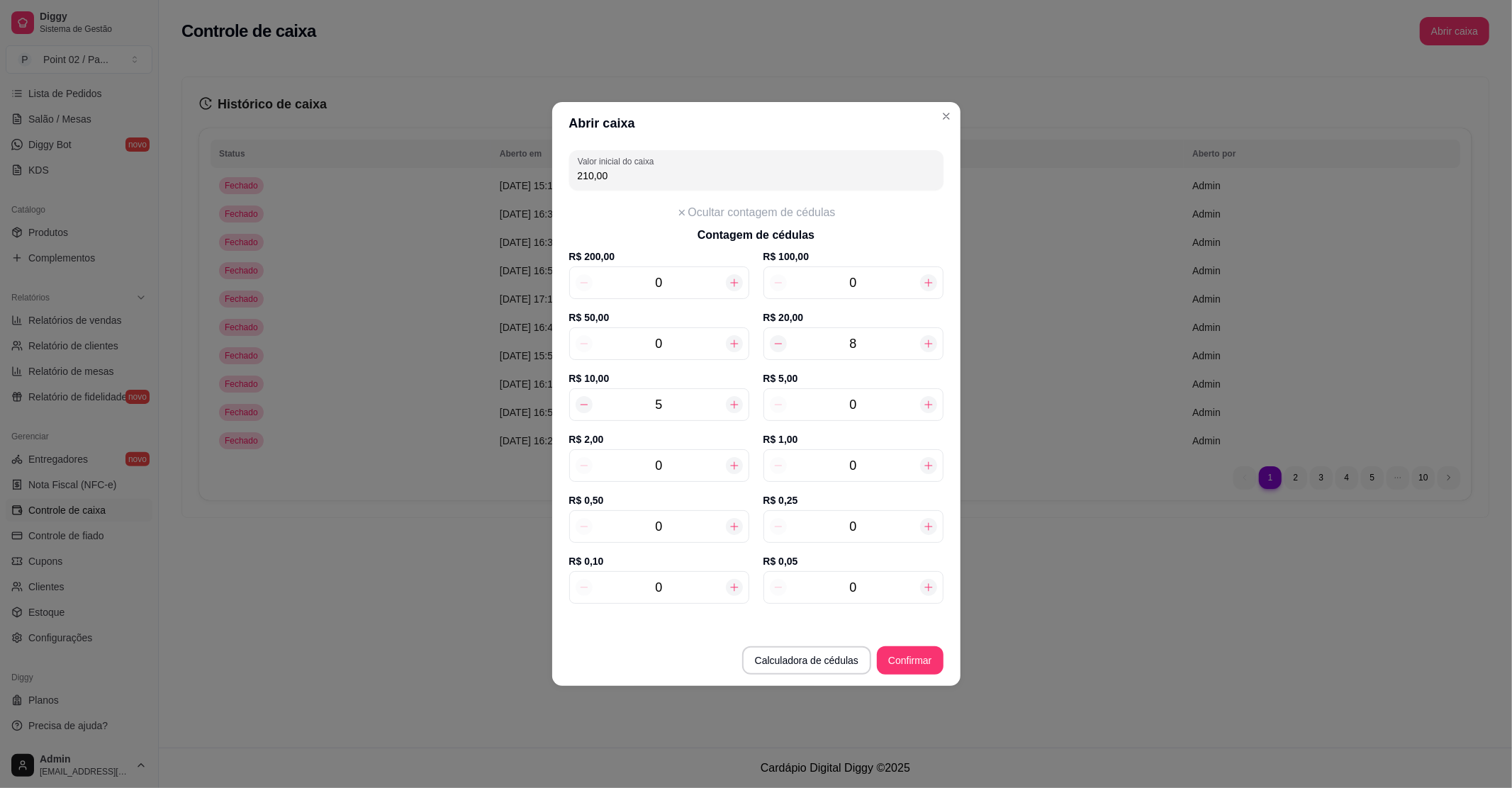
type input "220,00"
type input "6"
click at [734, 400] on icon at bounding box center [734, 404] width 11 height 11
type input "230,00"
type input "7"
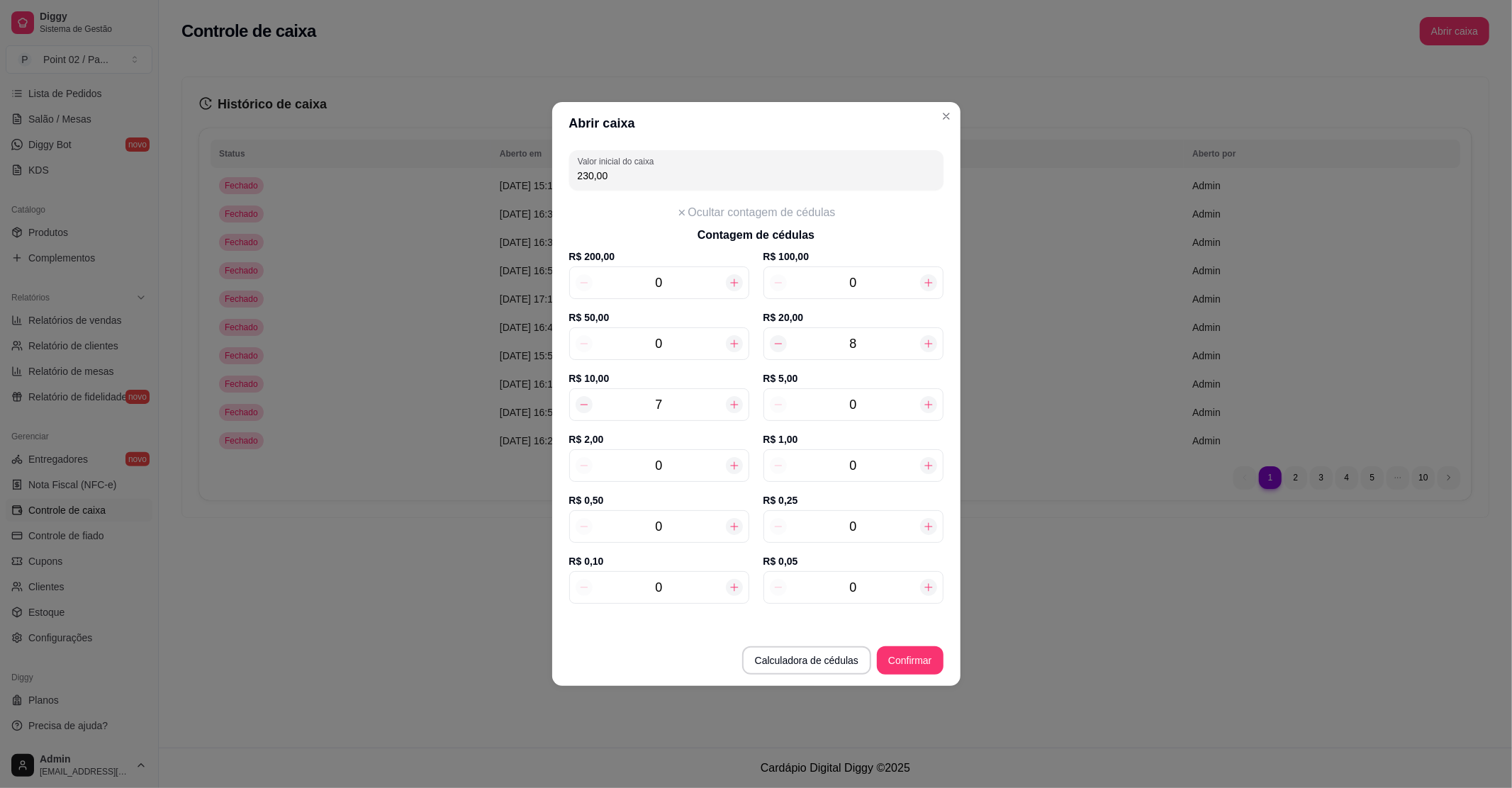
click at [734, 400] on icon at bounding box center [734, 404] width 11 height 11
type input "240,00"
type input "8"
click at [734, 400] on icon at bounding box center [734, 404] width 11 height 11
type input "250,00"
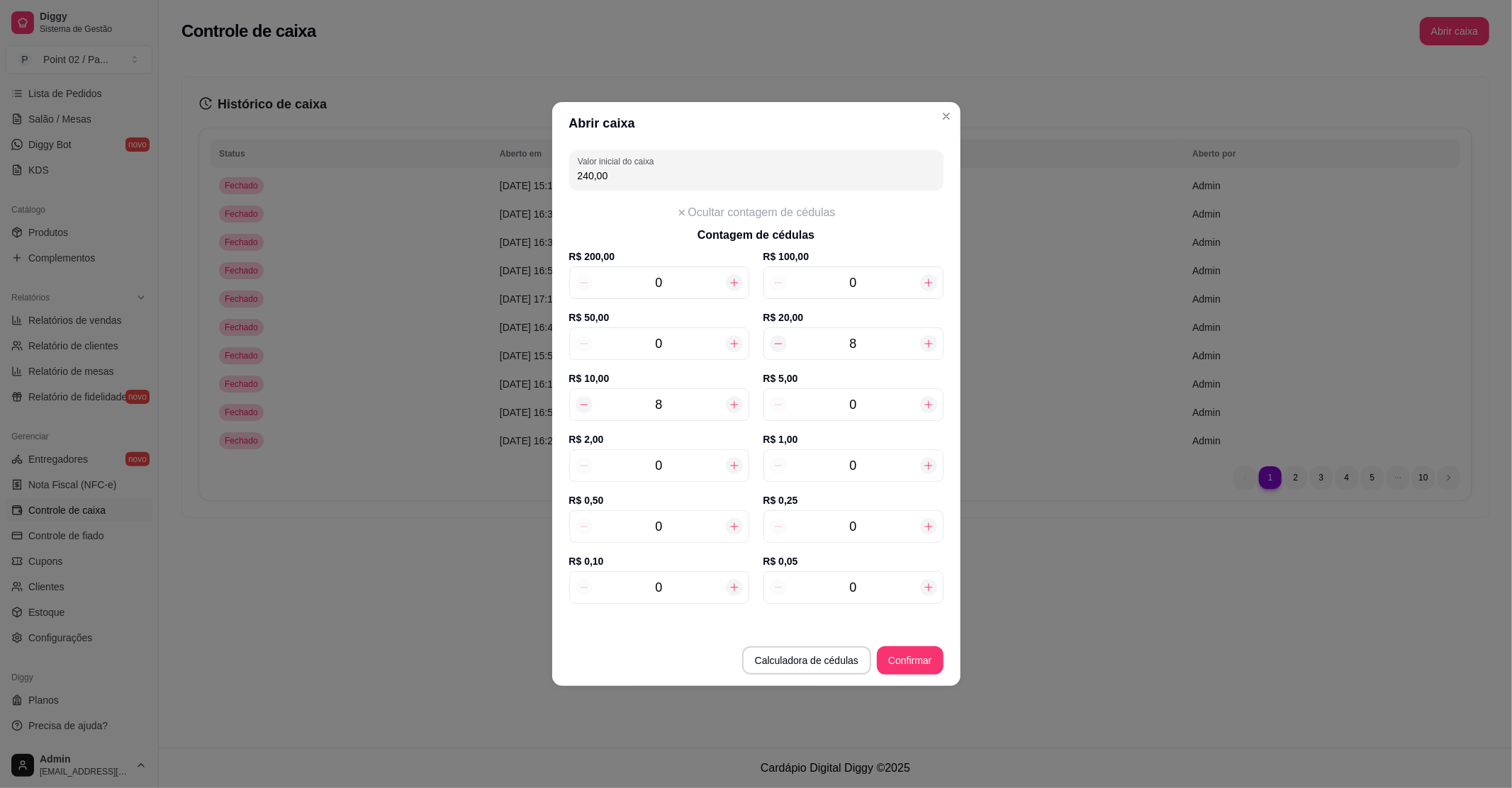
type input "9"
click at [734, 400] on icon at bounding box center [734, 404] width 11 height 11
type input "260,00"
type input "10"
click at [734, 400] on icon at bounding box center [734, 404] width 11 height 11
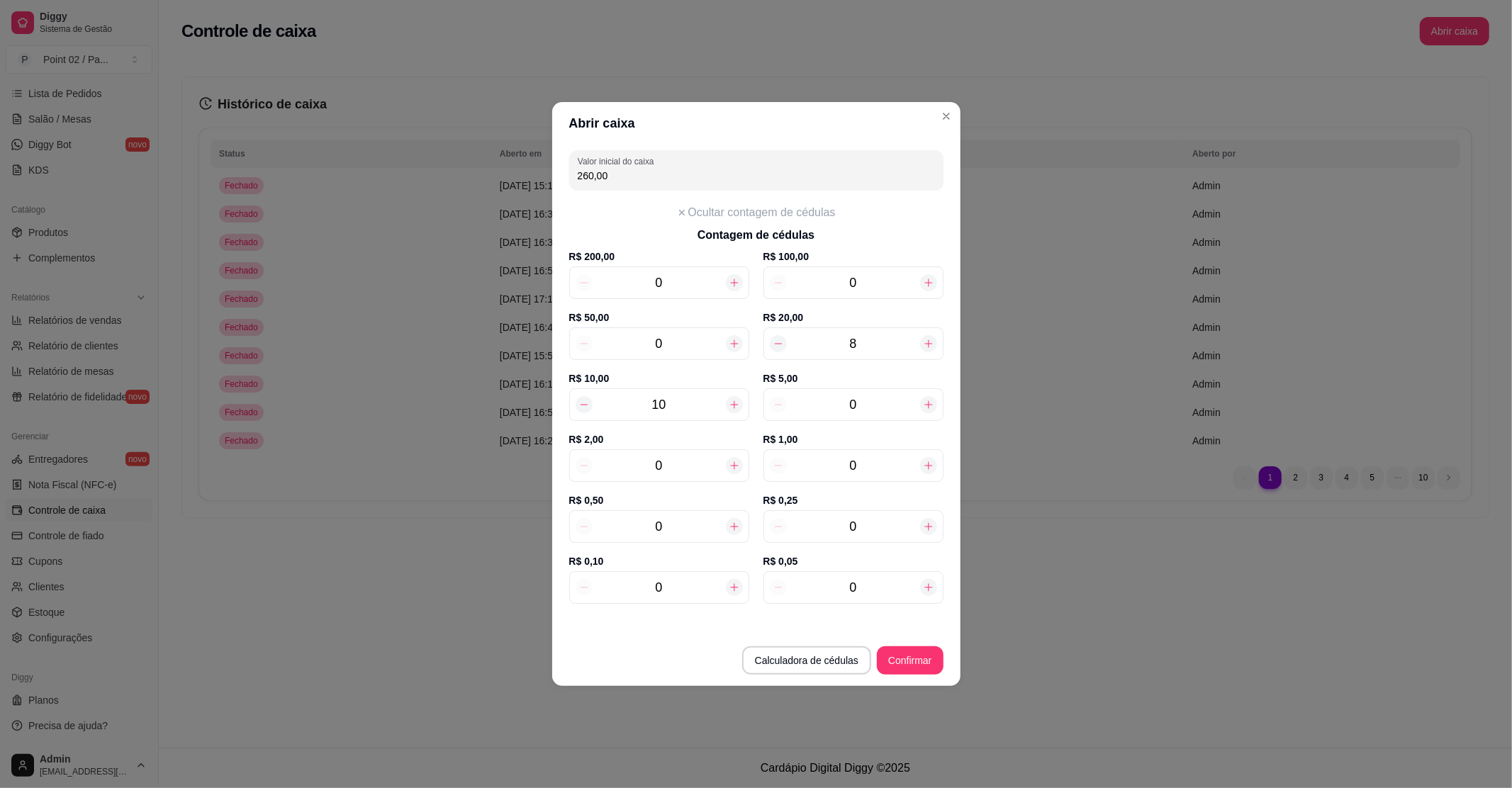
type input "270,00"
type input "11"
click at [734, 400] on icon at bounding box center [734, 404] width 11 height 11
type input "280,00"
type input "12"
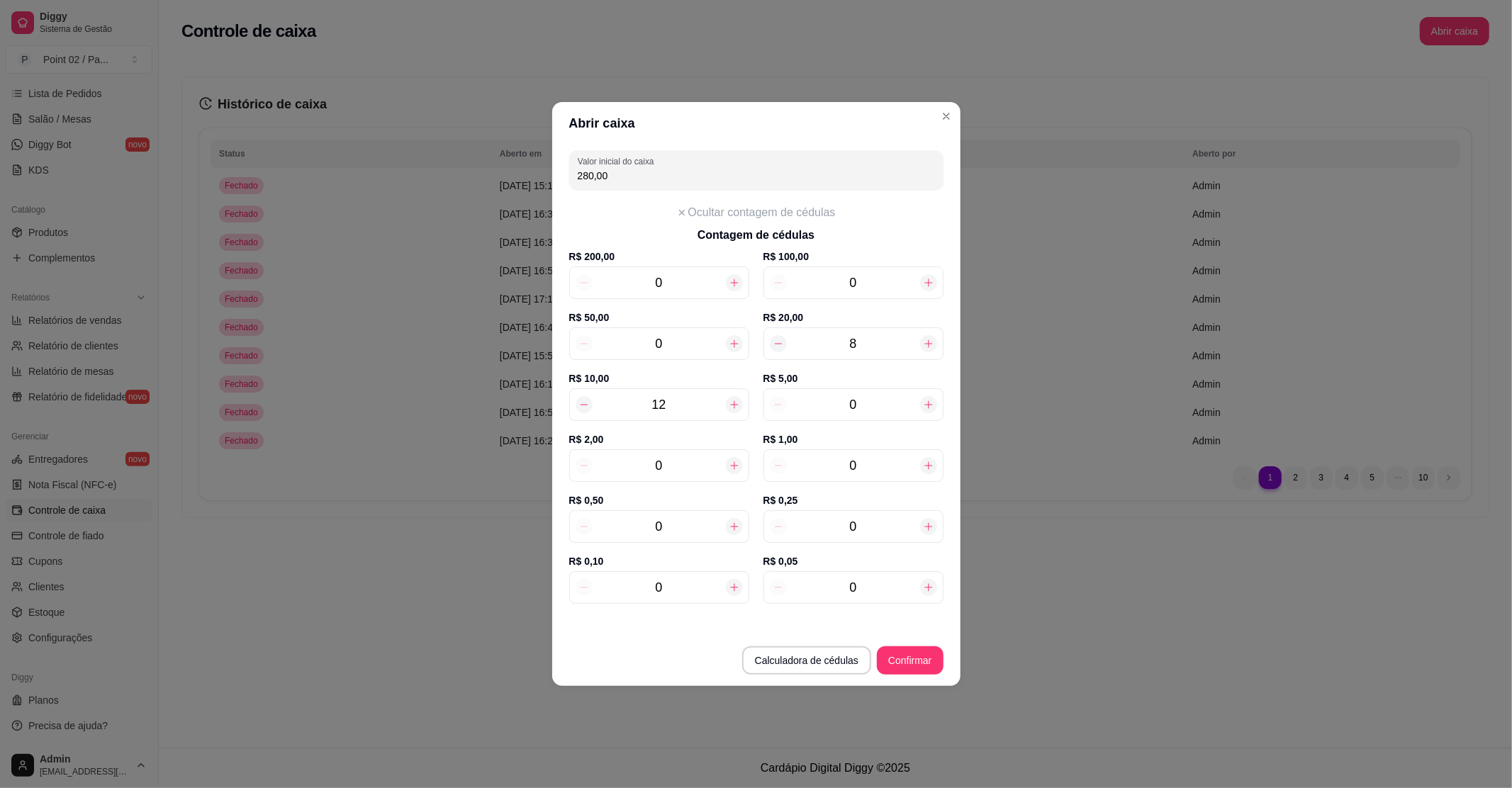
click at [585, 406] on icon at bounding box center [584, 404] width 11 height 11
type input "270,00"
type input "11"
click at [928, 408] on icon at bounding box center [928, 404] width 11 height 11
type input "275,00"
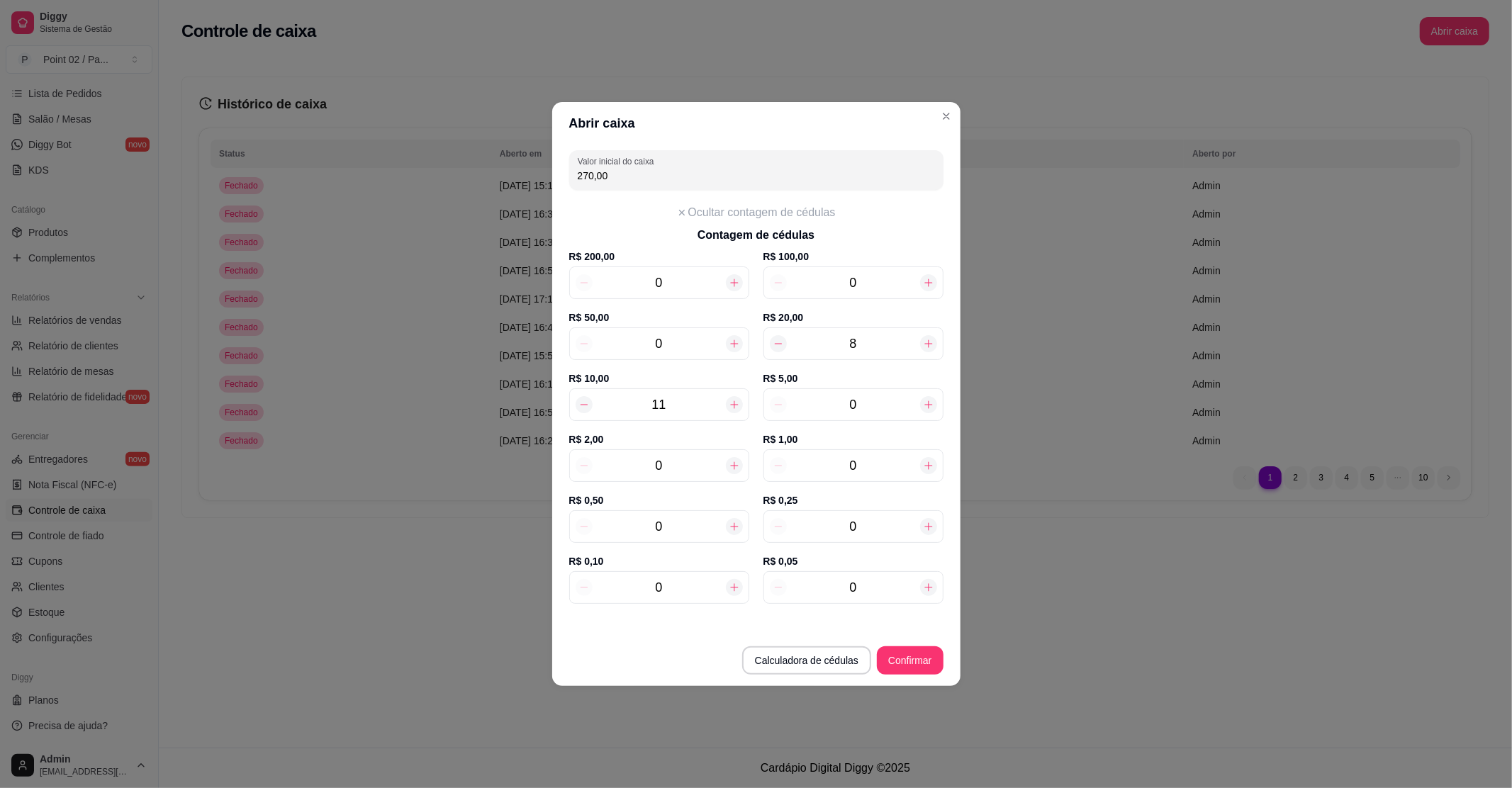
type input "1"
click at [740, 463] on div at bounding box center [734, 466] width 17 height 17
type input "277,00"
type input "1"
click at [905, 659] on button "Confirmar" at bounding box center [910, 660] width 66 height 28
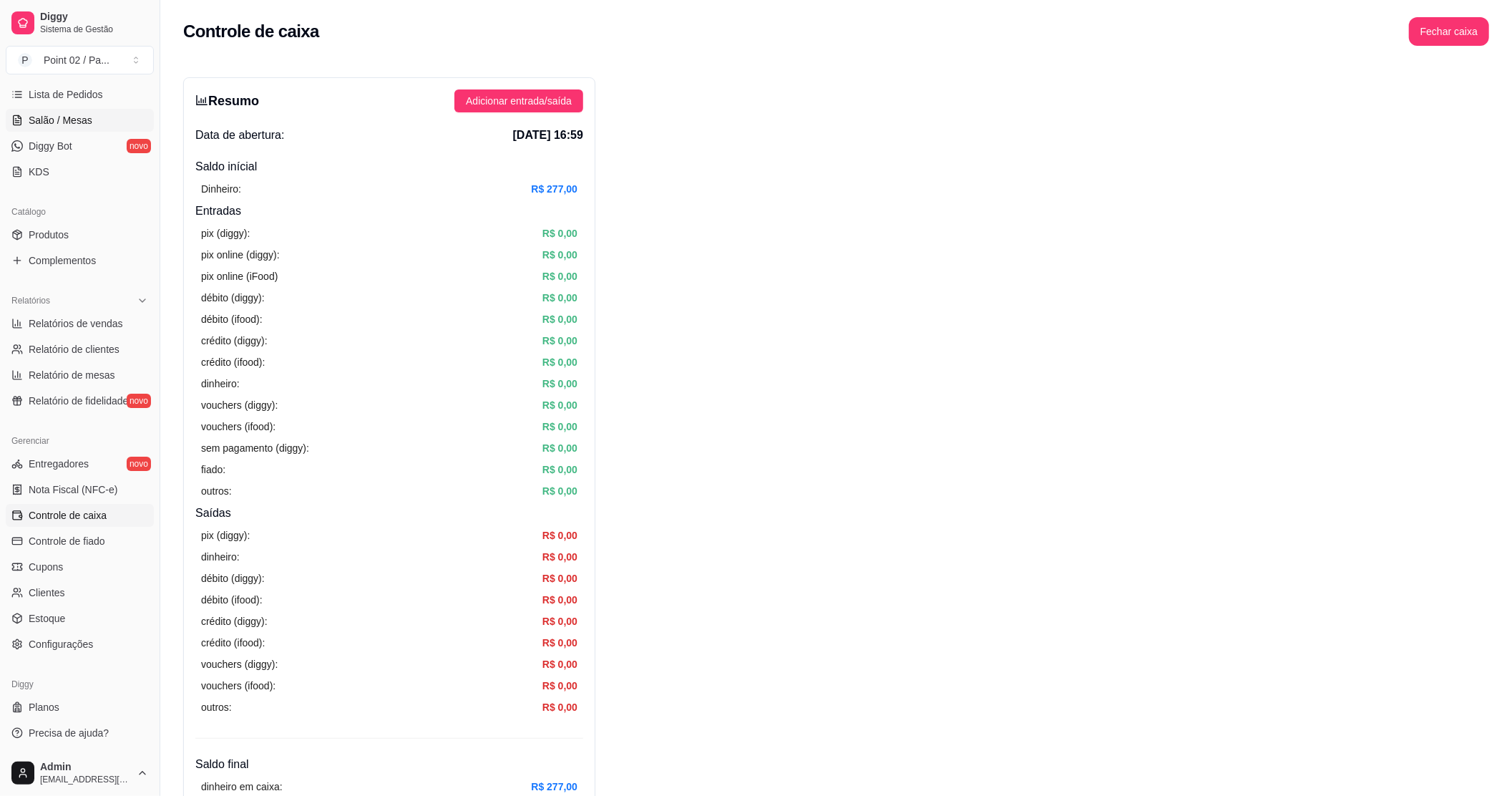
click at [92, 124] on link "Salão / Mesas" at bounding box center [80, 120] width 148 height 23
